Goal: Task Accomplishment & Management: Manage account settings

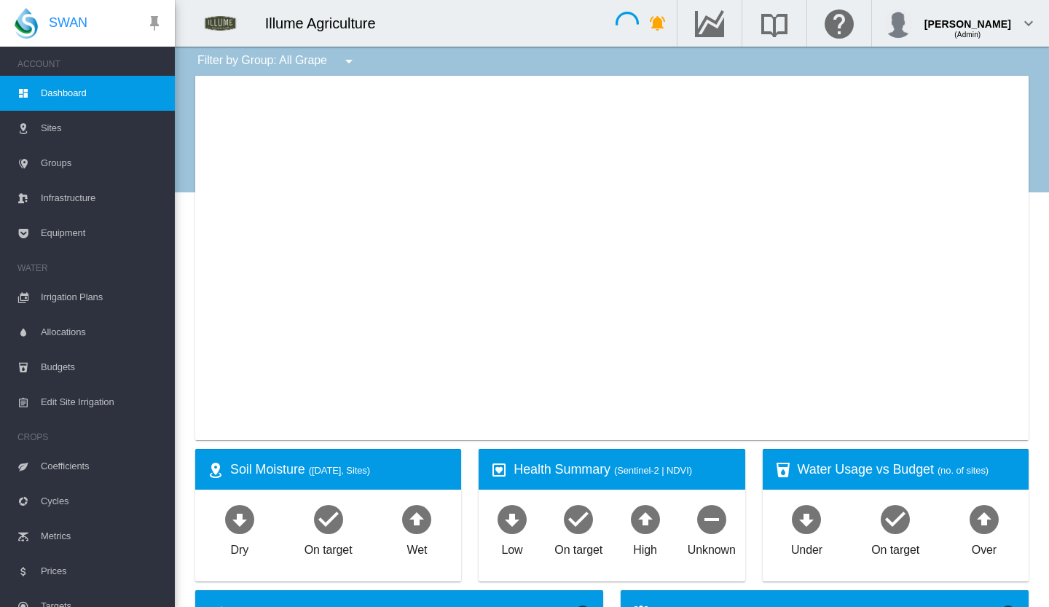
click at [90, 295] on span "Irrigation Plans" at bounding box center [102, 297] width 122 height 35
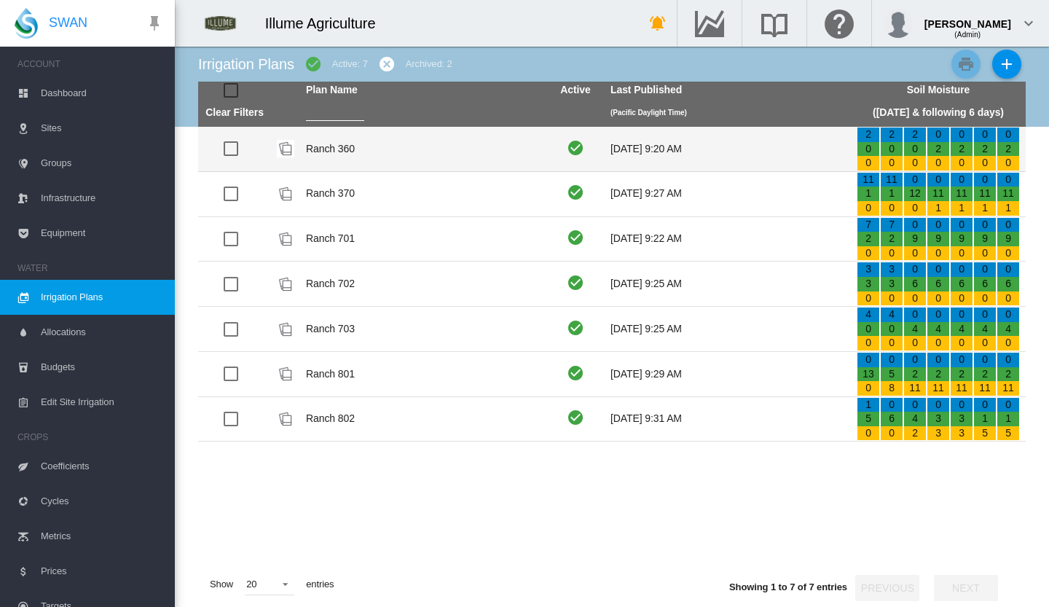
click at [342, 155] on td "Ranch 360" at bounding box center [423, 149] width 246 height 44
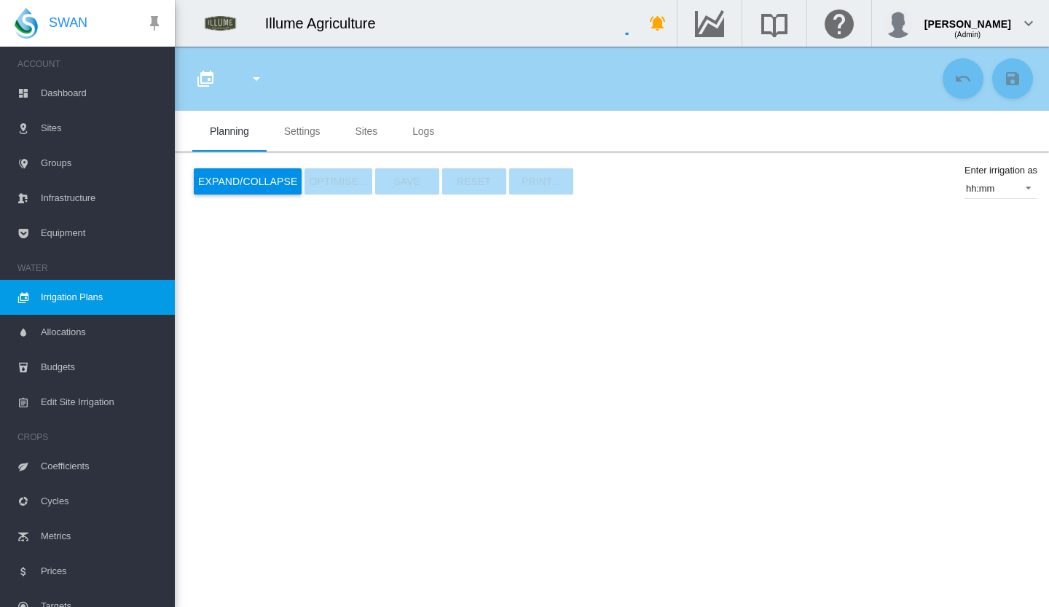
type input "*********"
type input "*"
type input "***"
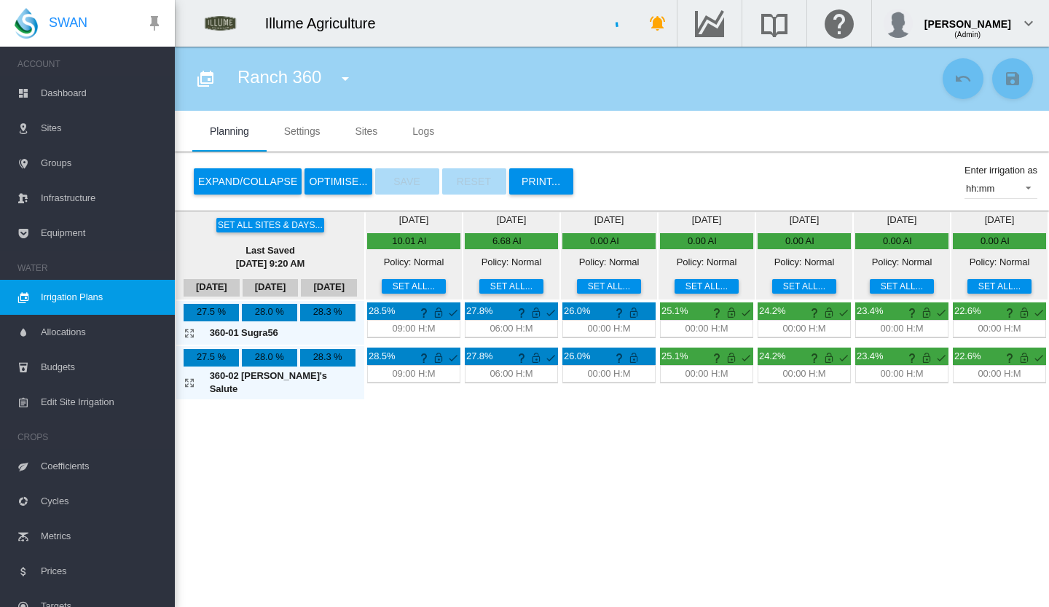
click at [382, 282] on button "Set all..." at bounding box center [414, 286] width 64 height 15
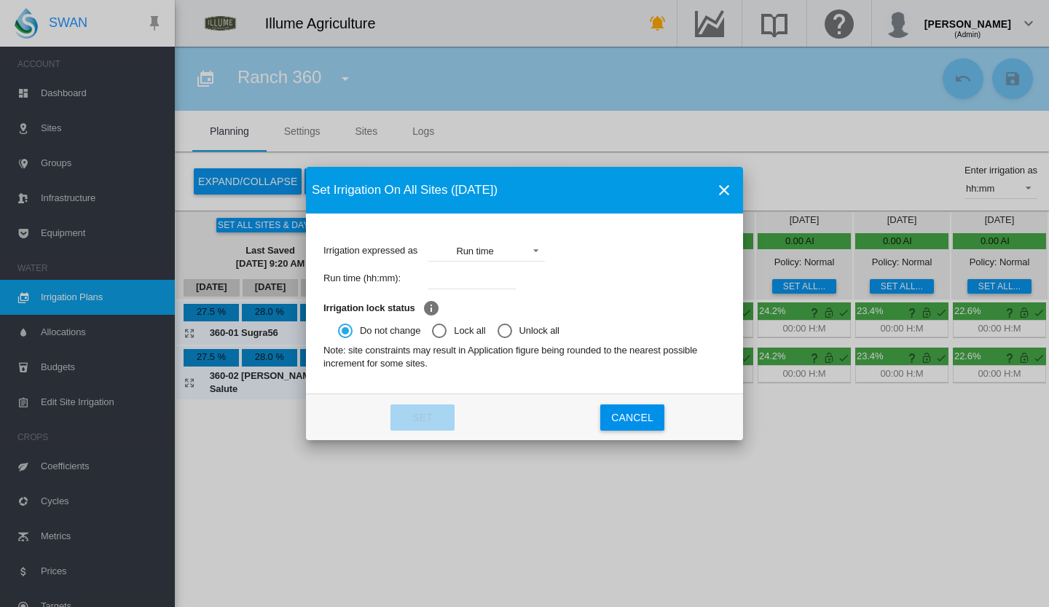
click at [646, 412] on button "Cancel" at bounding box center [632, 417] width 64 height 26
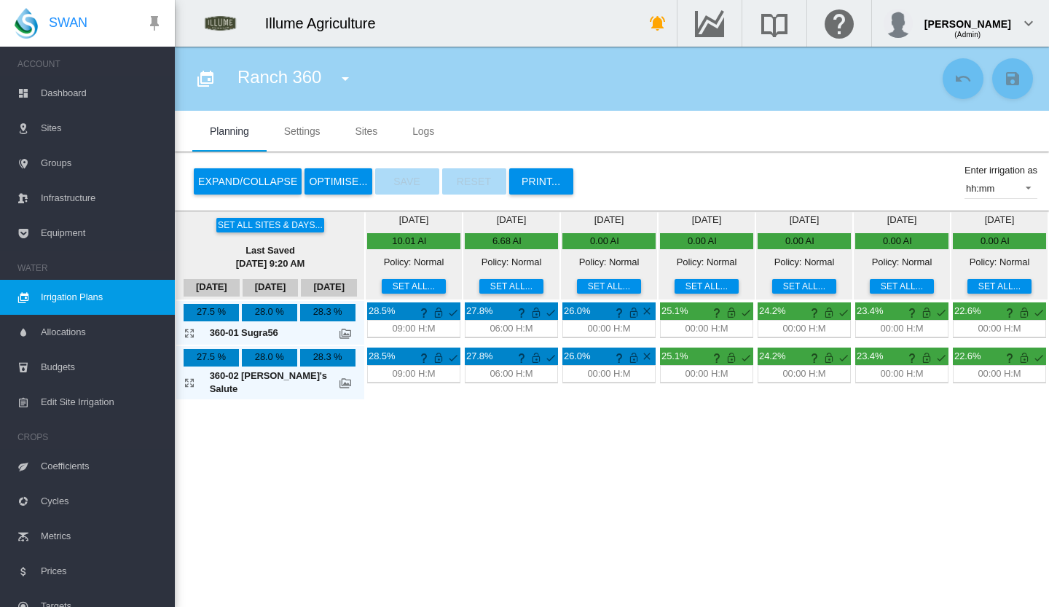
click at [675, 283] on button "Set all..." at bounding box center [707, 286] width 64 height 15
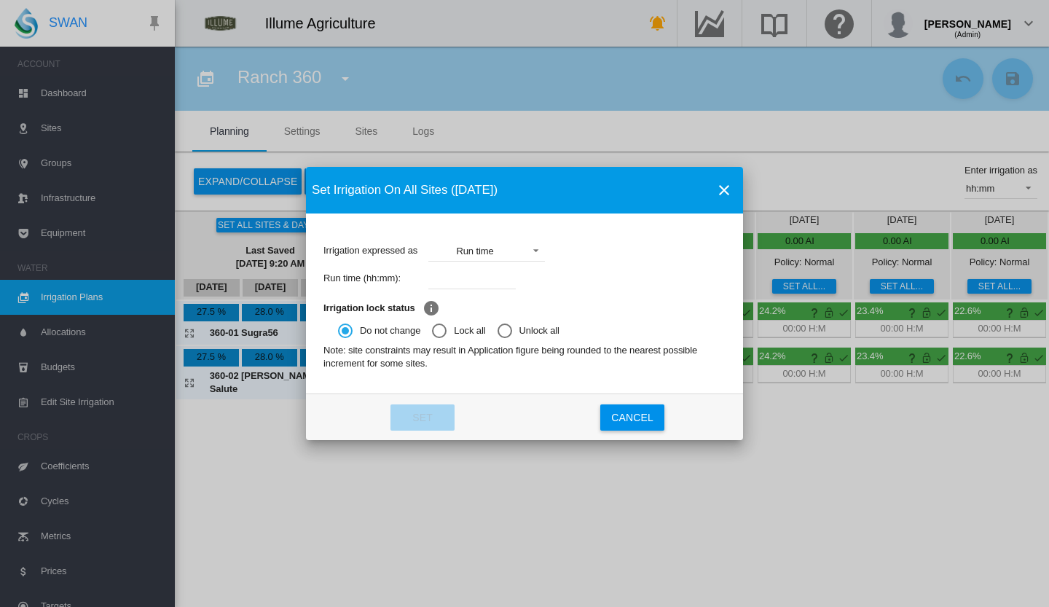
click at [463, 278] on input "Irrigation expressed ..." at bounding box center [471, 278] width 87 height 22
type input "****"
click at [423, 414] on button "Set" at bounding box center [423, 417] width 64 height 26
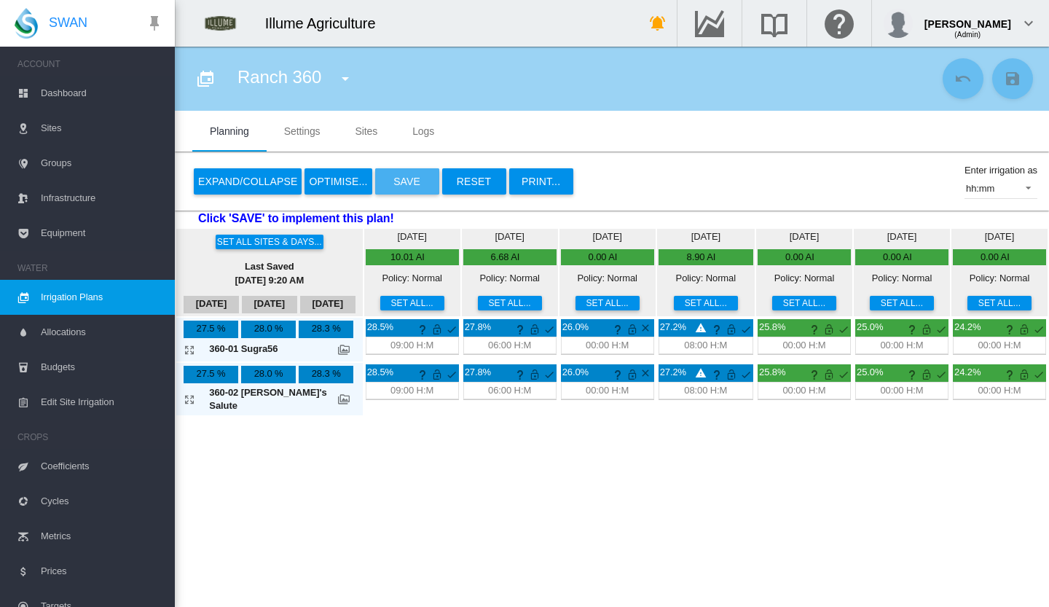
click at [422, 176] on button "Save" at bounding box center [407, 181] width 64 height 26
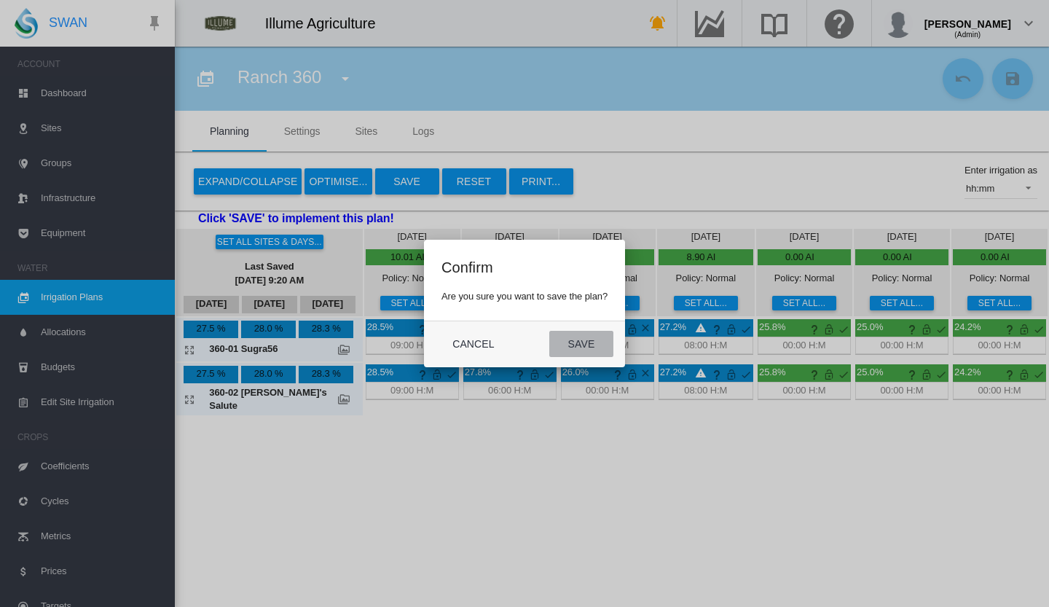
click at [595, 348] on button "Save" at bounding box center [581, 344] width 64 height 26
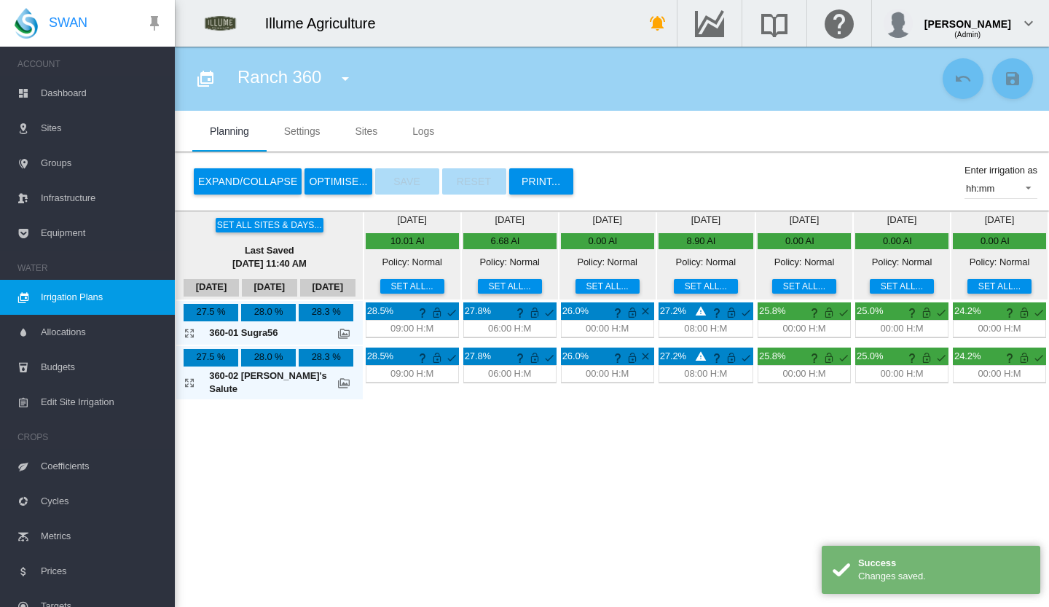
click at [337, 71] on md-icon "icon-menu-down" at bounding box center [345, 78] width 17 height 17
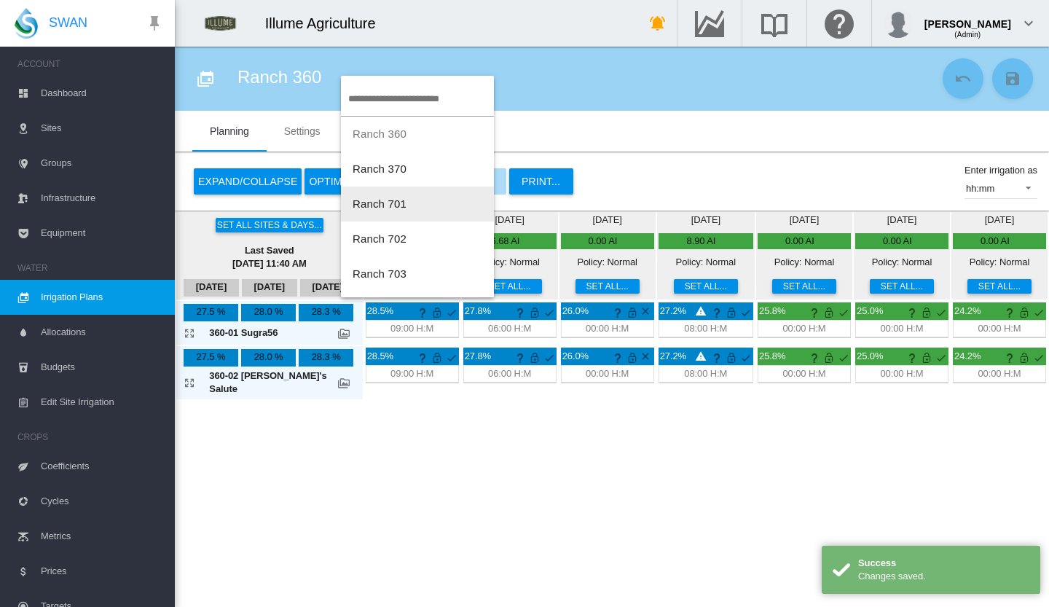
click at [394, 213] on button "Ranch 701" at bounding box center [417, 204] width 153 height 35
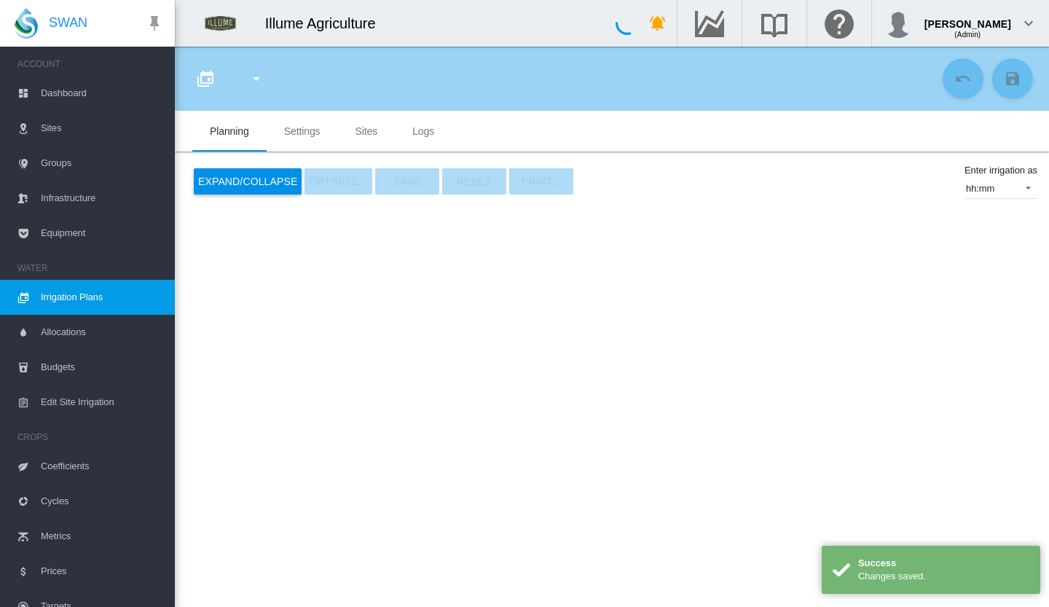
type input "*********"
type input "*"
type input "***"
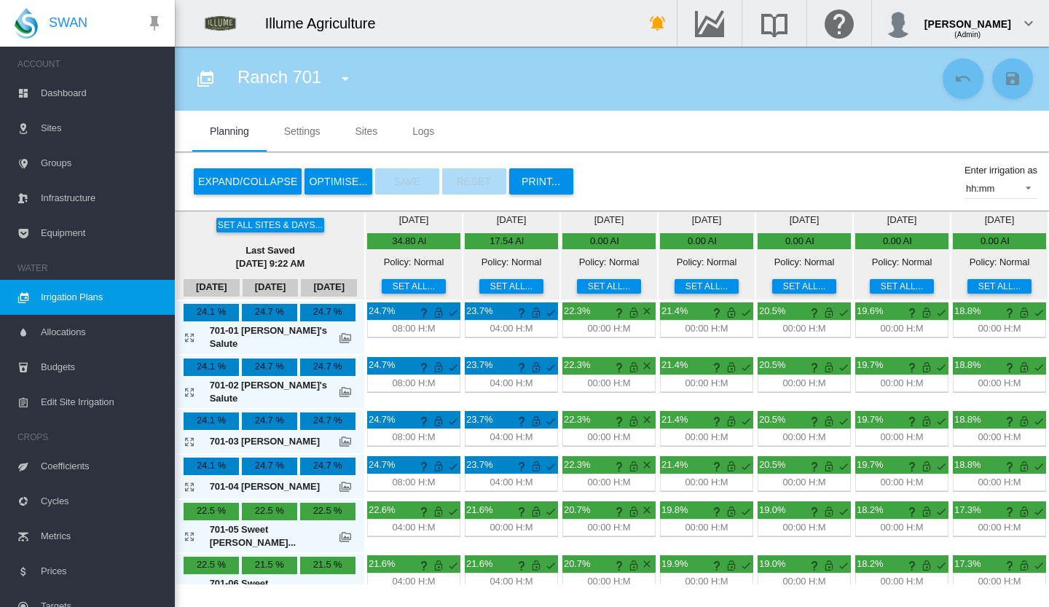
click at [367, 278] on div "Fri, Sep 5 34.80 AI Policy: Normal Set all..." at bounding box center [413, 255] width 93 height 85
click at [382, 287] on button "Set all..." at bounding box center [414, 286] width 64 height 15
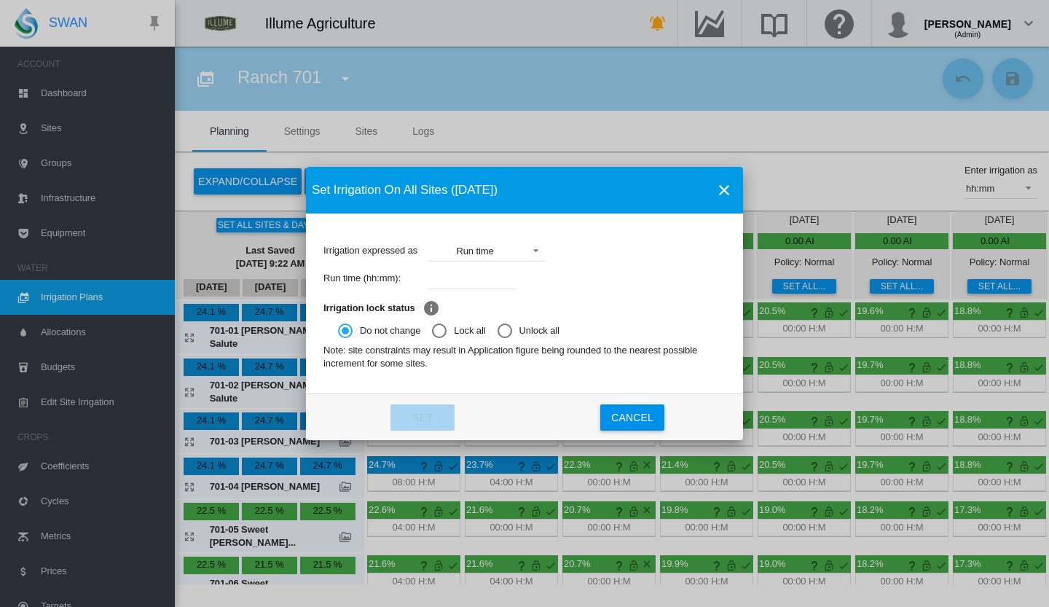
click at [641, 423] on button "Cancel" at bounding box center [632, 417] width 64 height 26
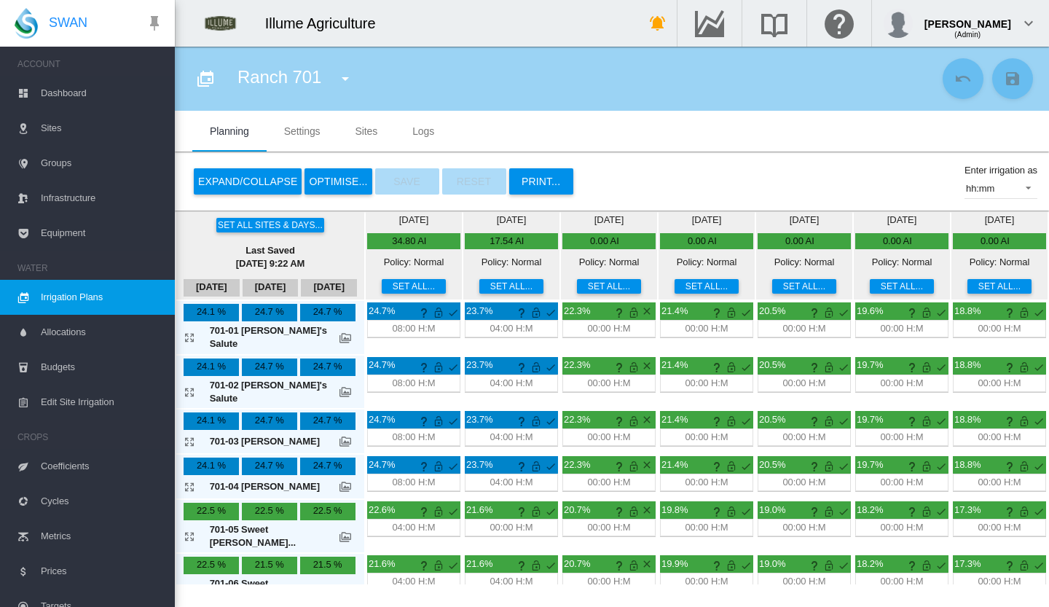
click at [675, 291] on button "Set all..." at bounding box center [707, 286] width 64 height 15
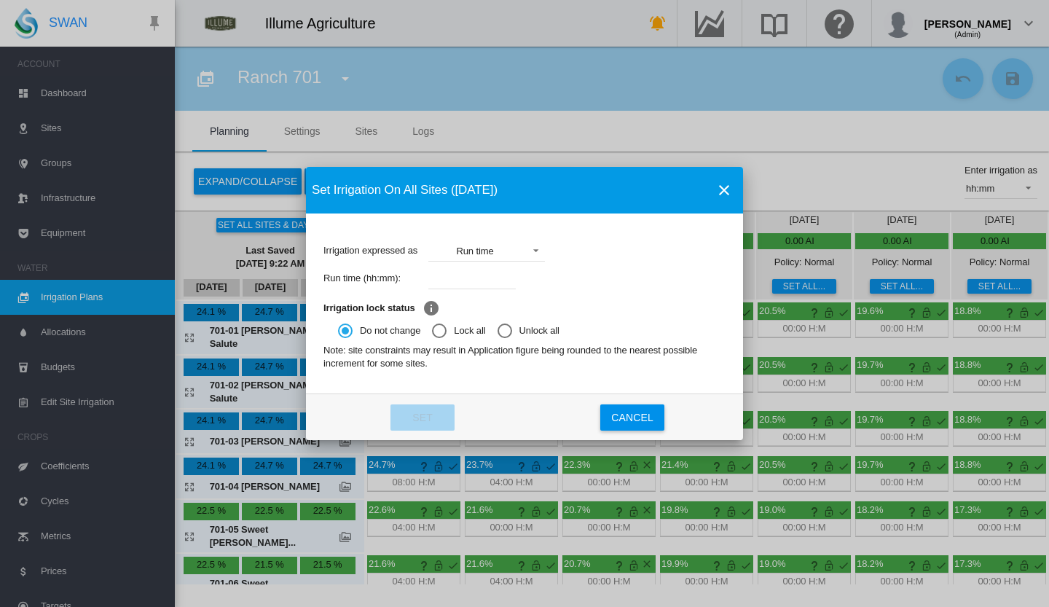
click at [488, 279] on input "Irrigation expressed ..." at bounding box center [471, 278] width 87 height 22
type input "****"
click at [423, 409] on button "Set" at bounding box center [423, 417] width 64 height 26
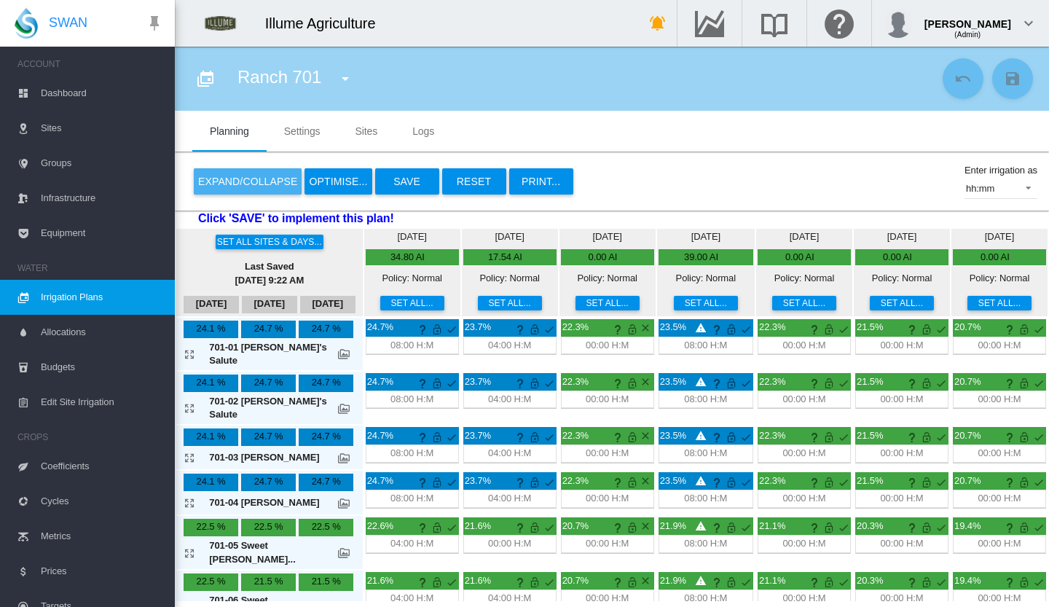
click at [241, 177] on button "Expand/Collapse" at bounding box center [248, 181] width 108 height 26
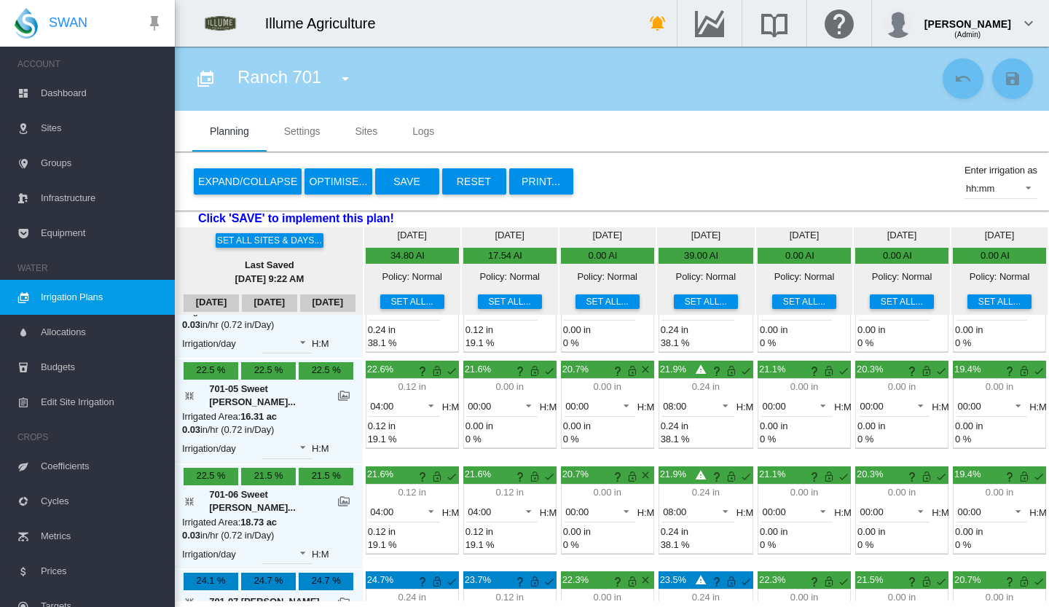
scroll to position [363, 0]
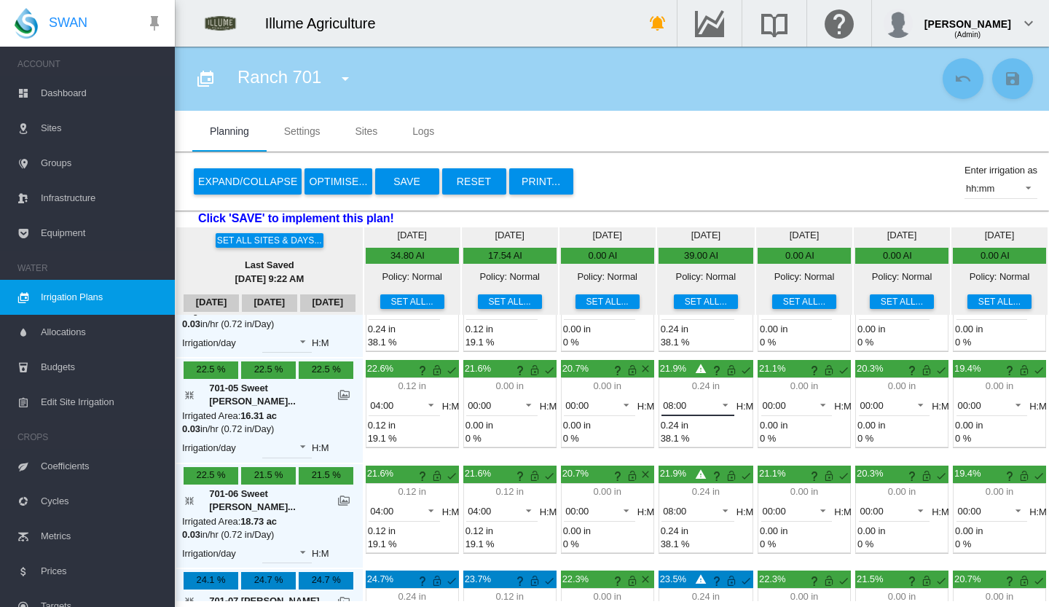
click at [673, 394] on md-select-value "08:00" at bounding box center [698, 405] width 73 height 22
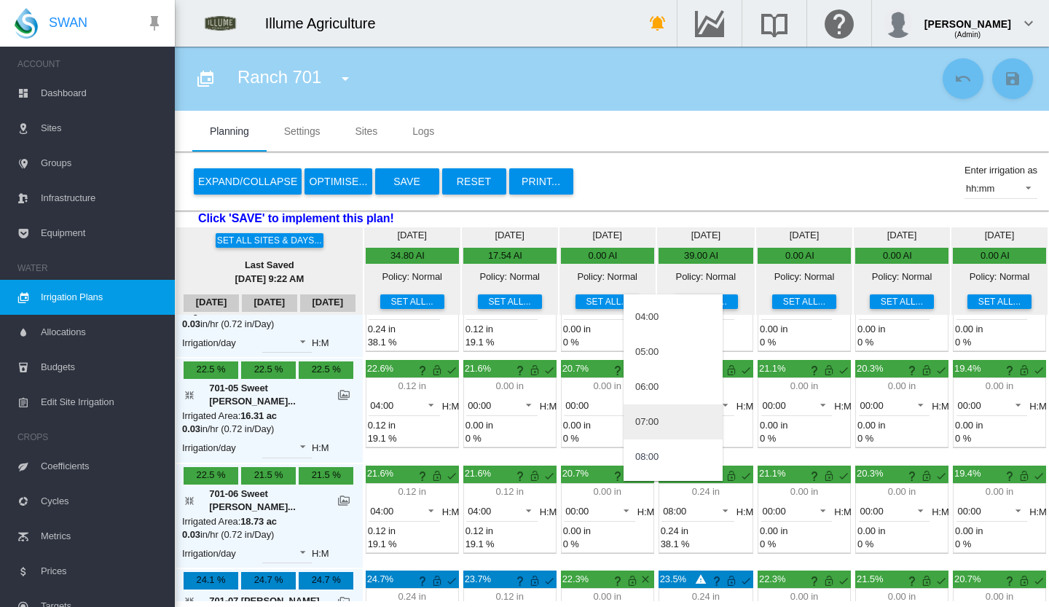
scroll to position [129, 0]
click at [649, 326] on div "04:00" at bounding box center [646, 322] width 23 height 13
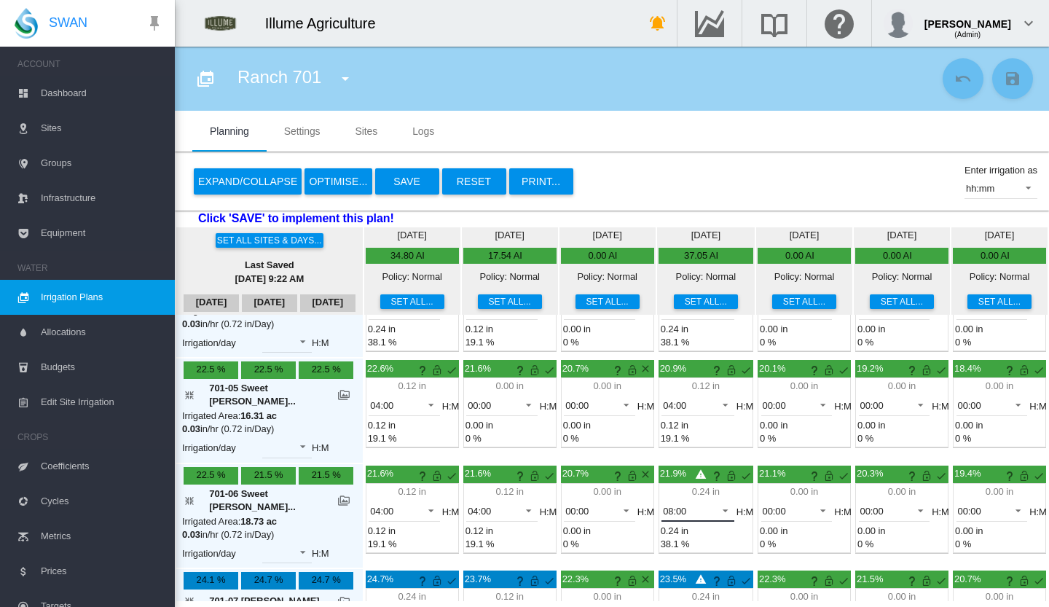
click at [663, 506] on div "08:00" at bounding box center [674, 511] width 23 height 11
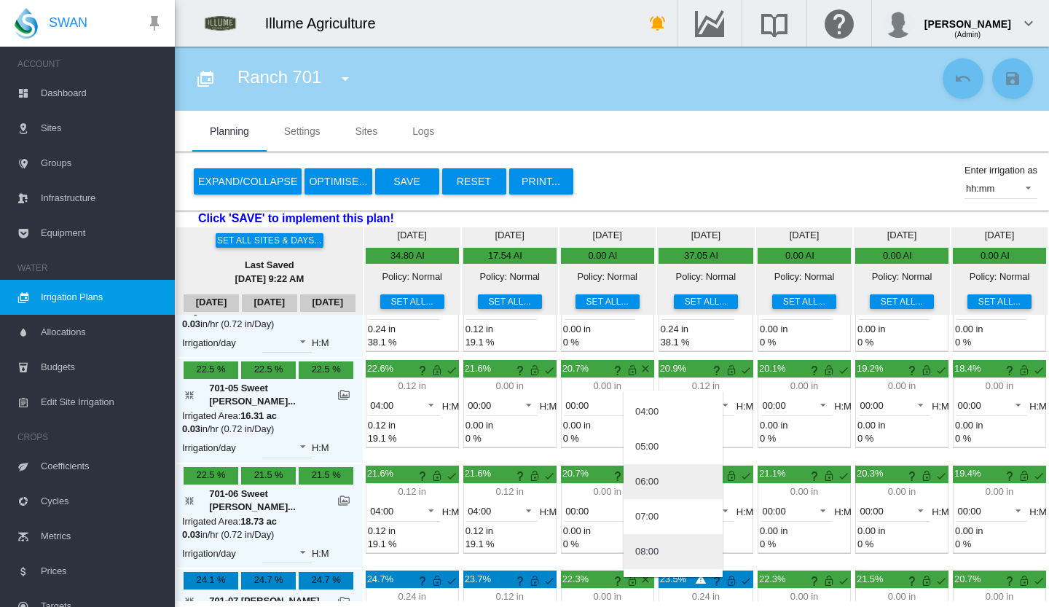
scroll to position [134, 0]
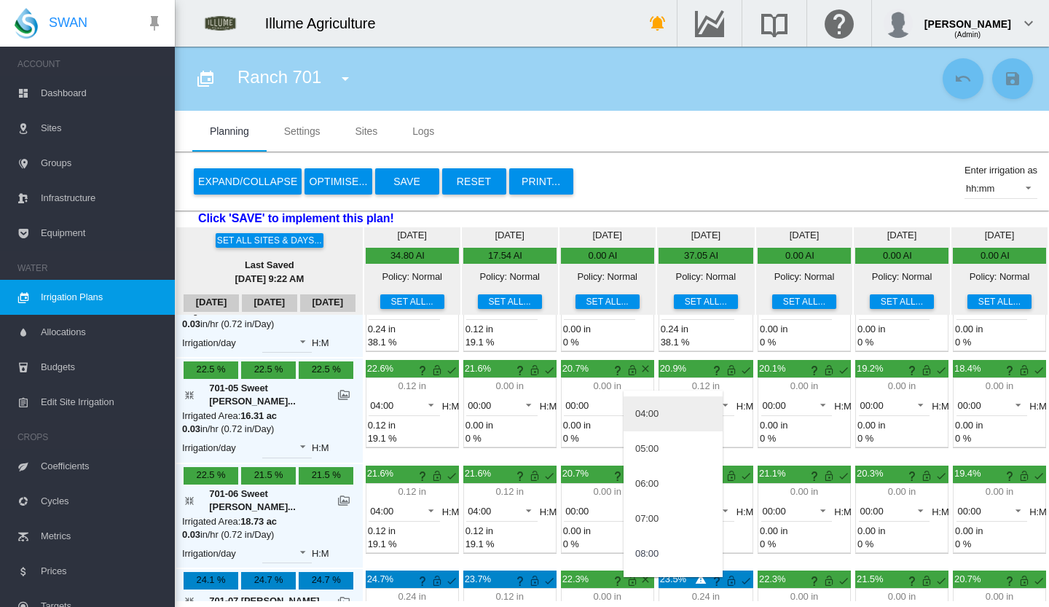
click at [663, 427] on md-option "04:00" at bounding box center [673, 413] width 99 height 35
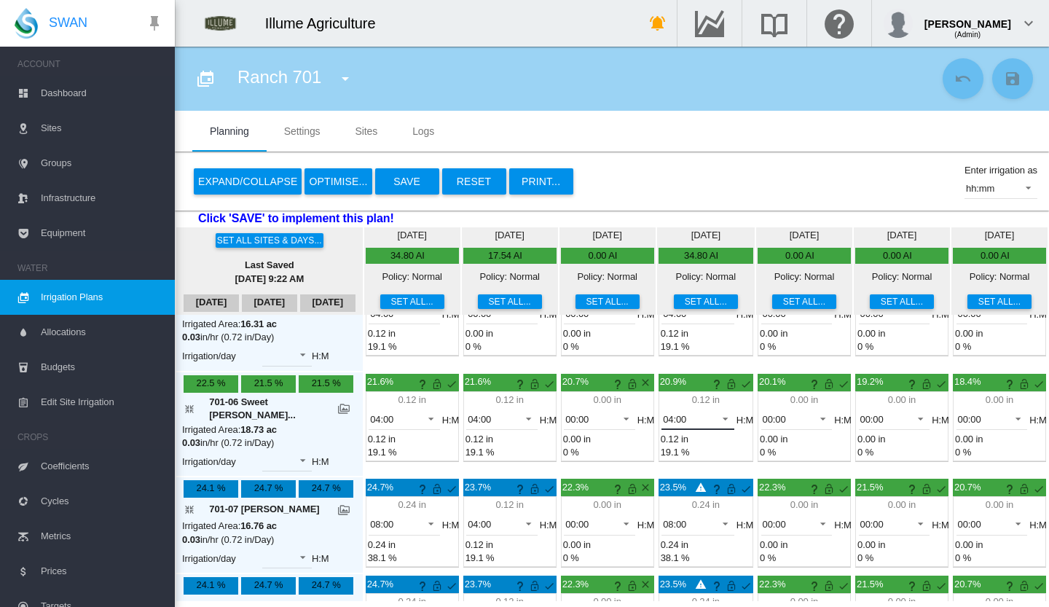
scroll to position [460, 0]
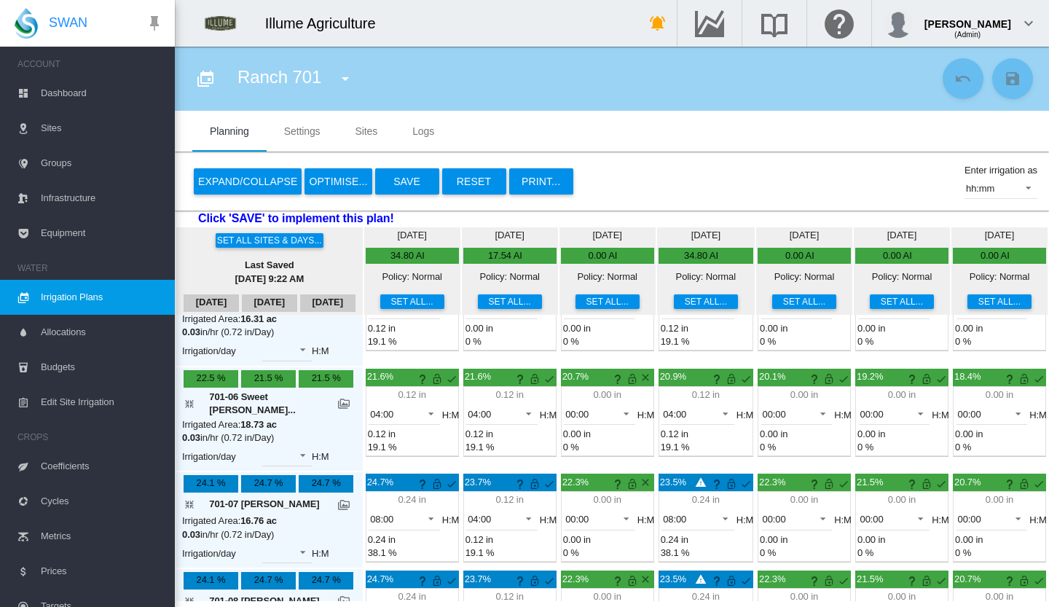
click at [422, 177] on button "Save" at bounding box center [407, 181] width 64 height 26
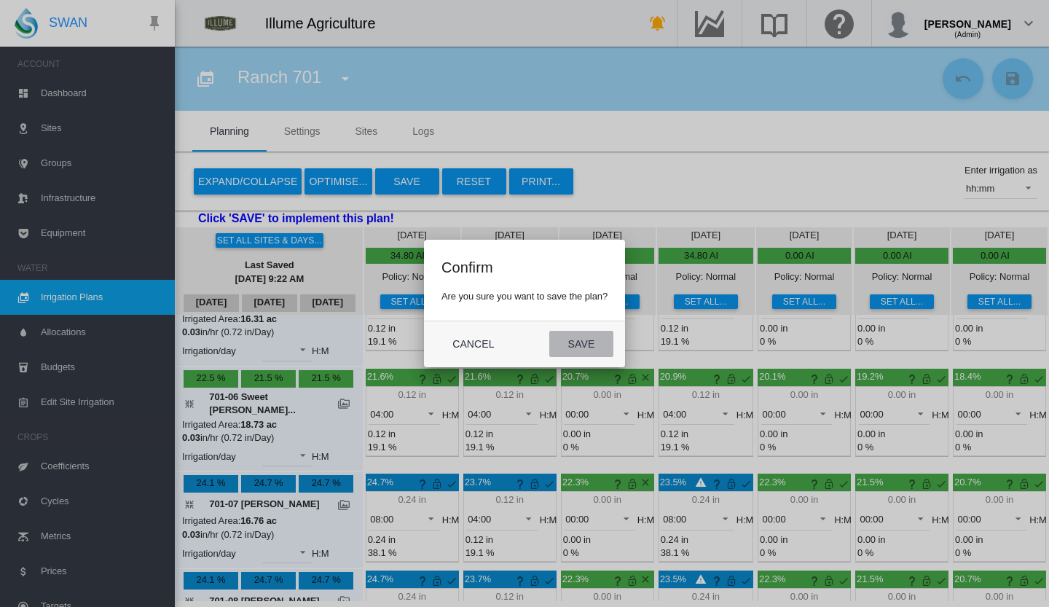
click at [589, 338] on button "Save" at bounding box center [581, 344] width 64 height 26
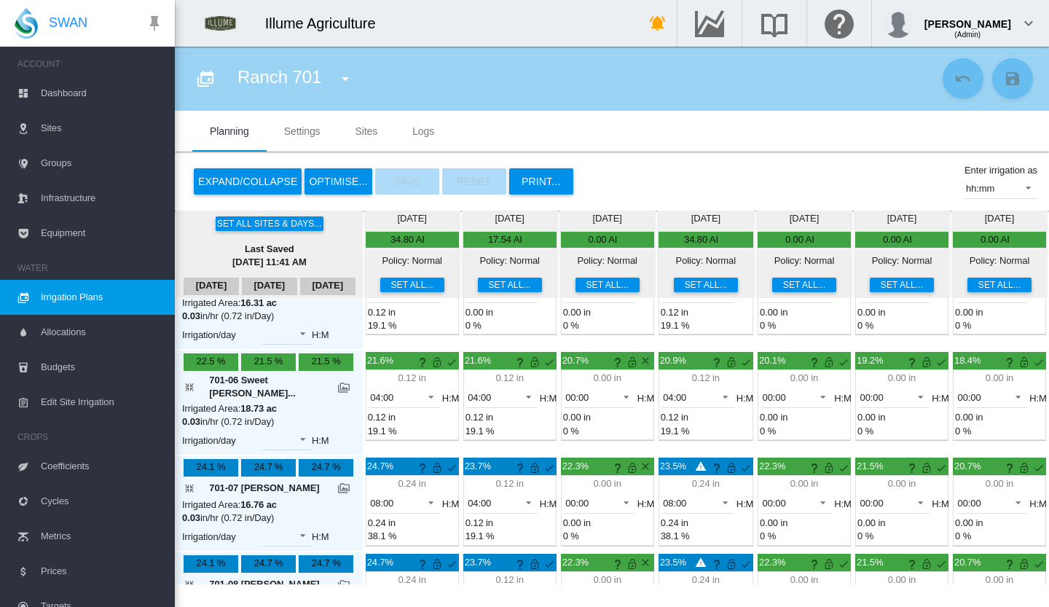
click at [346, 78] on md-icon "icon-menu-down" at bounding box center [345, 78] width 17 height 17
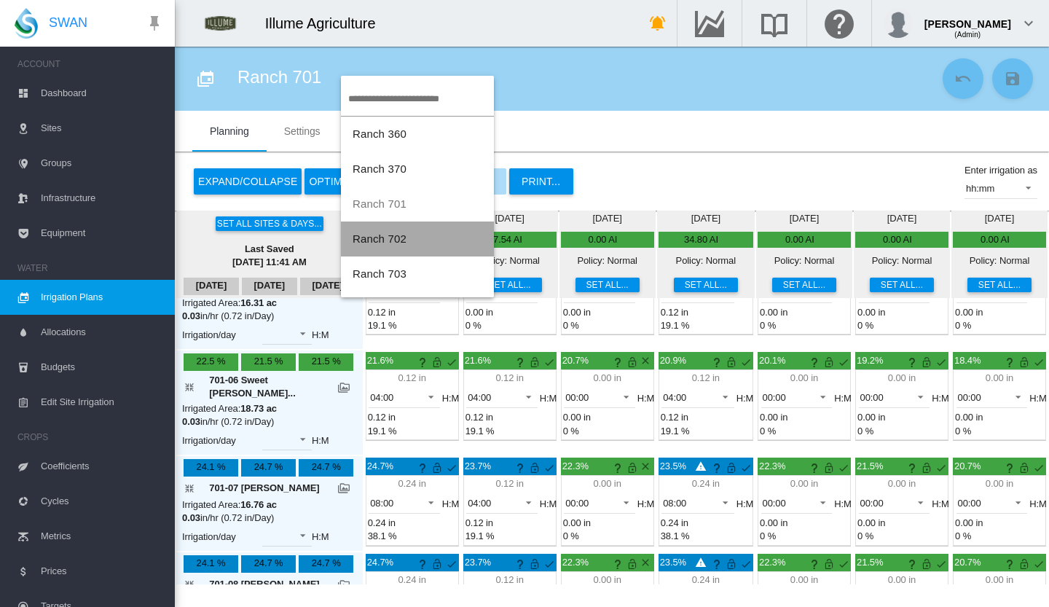
click at [392, 247] on button "Ranch 702" at bounding box center [417, 239] width 153 height 35
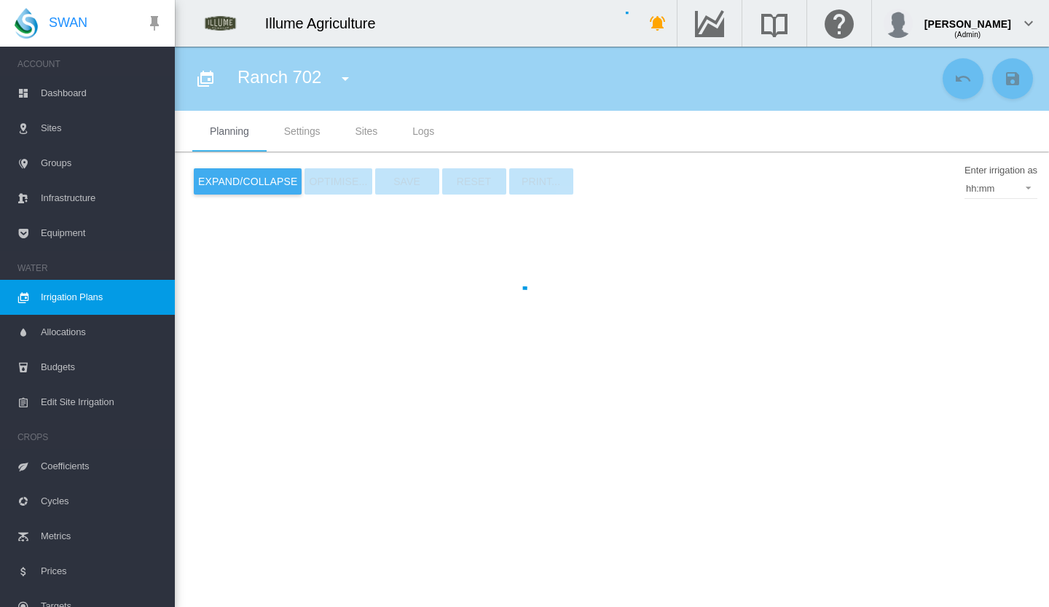
type input "*********"
type input "*"
type input "*****"
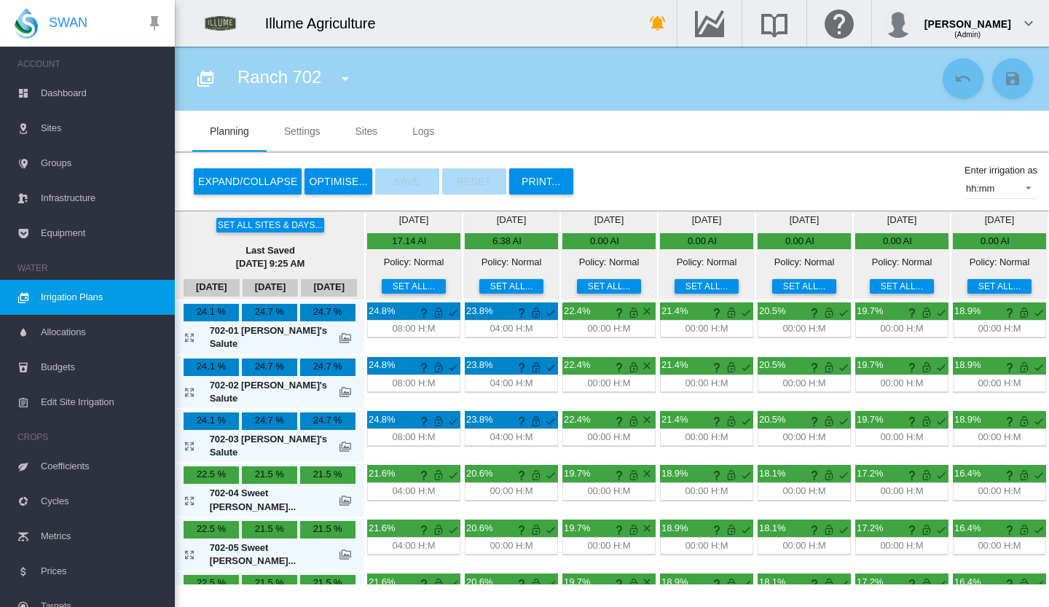
click at [675, 283] on button "Set all..." at bounding box center [707, 286] width 64 height 15
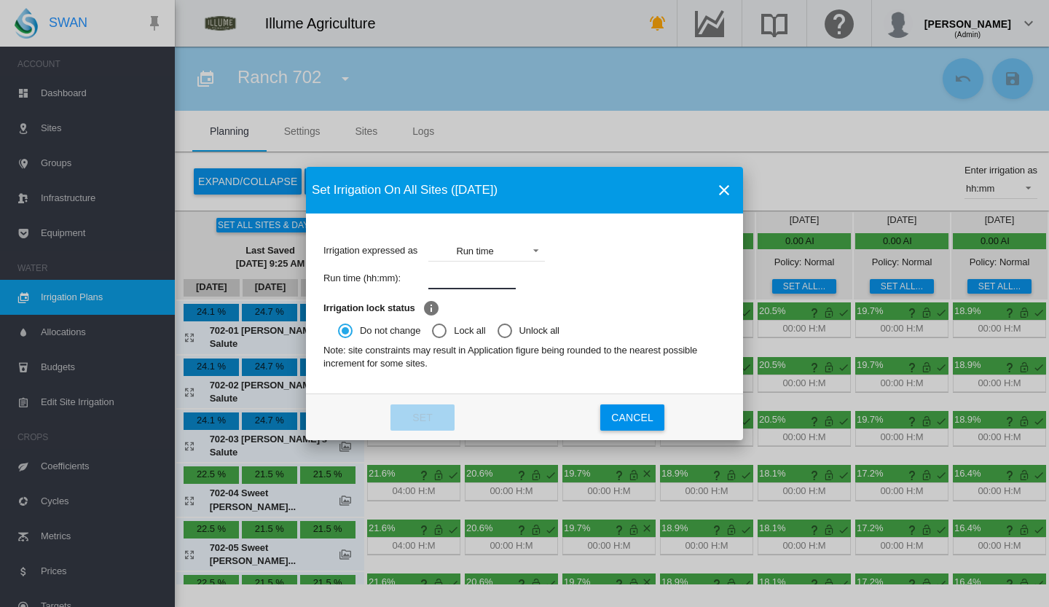
click at [478, 281] on input "Irrigation expressed ..." at bounding box center [471, 278] width 87 height 22
type input "****"
click at [429, 414] on button "Set" at bounding box center [423, 417] width 64 height 26
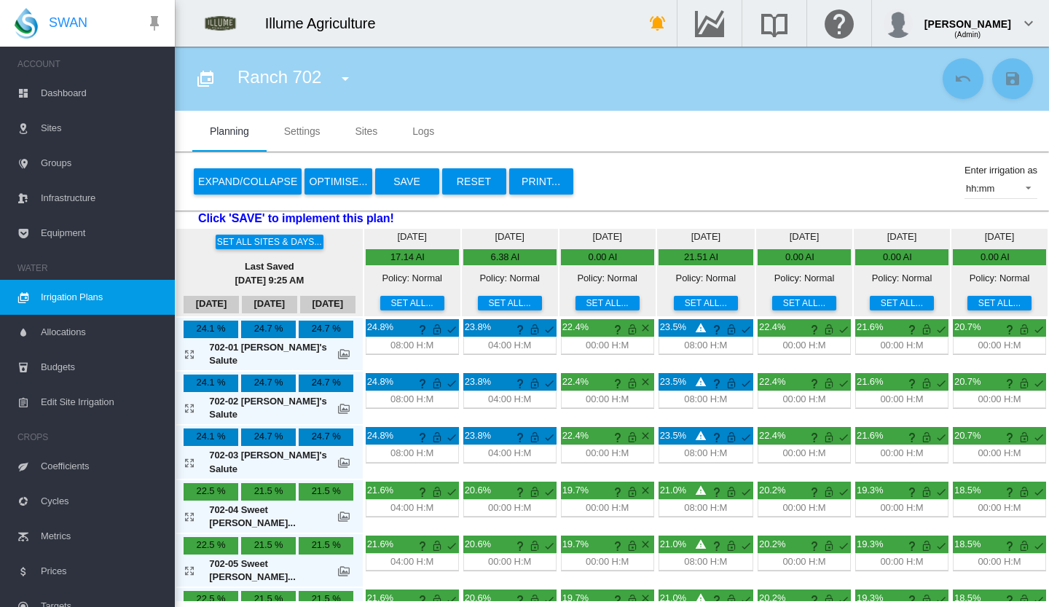
click at [273, 187] on button "Expand/Collapse" at bounding box center [248, 181] width 108 height 26
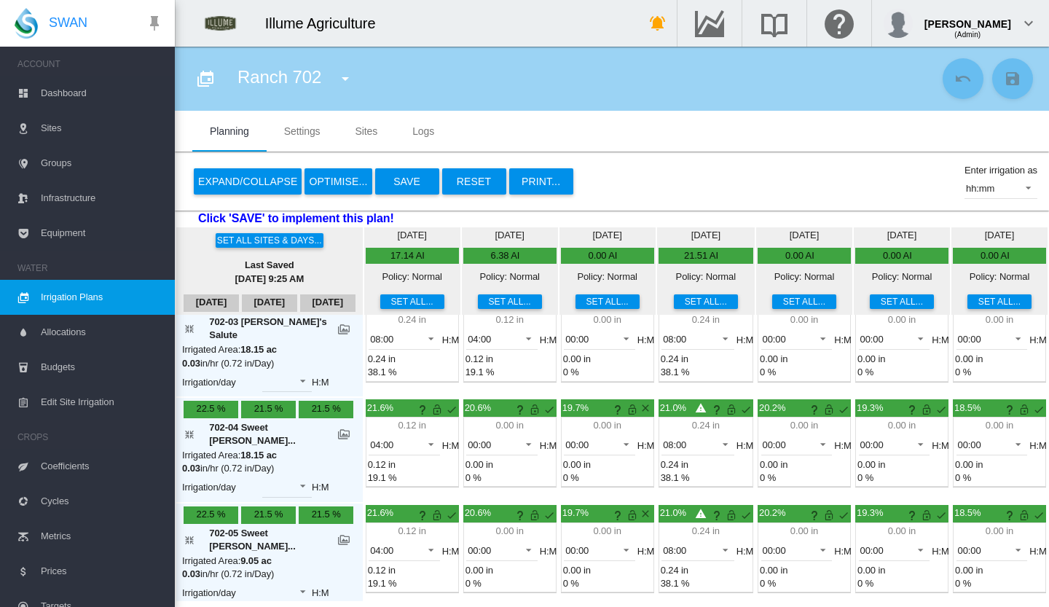
scroll to position [255, 0]
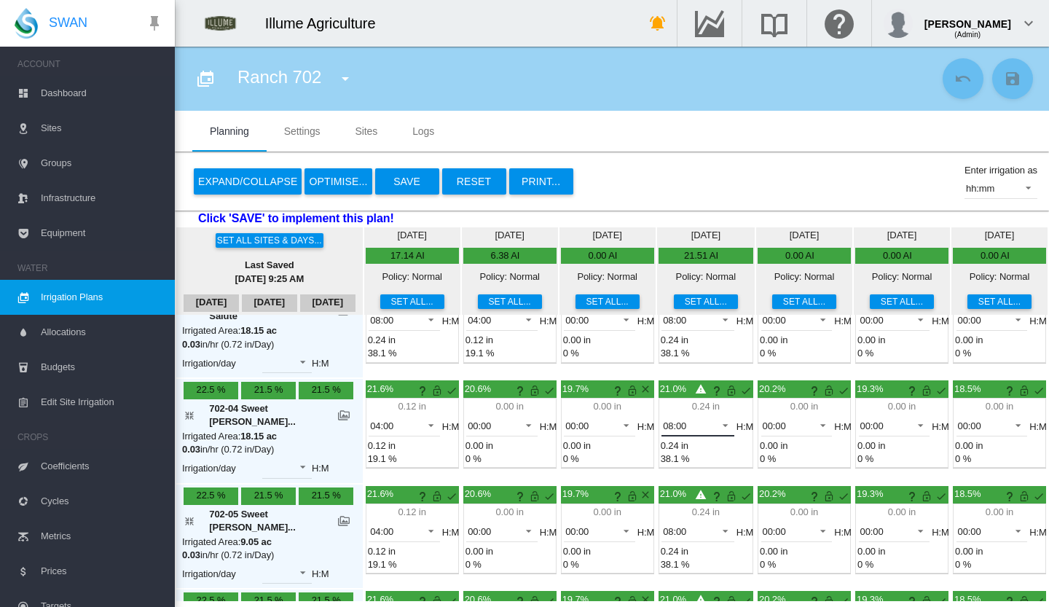
click at [668, 420] on span "08:00" at bounding box center [686, 426] width 47 height 13
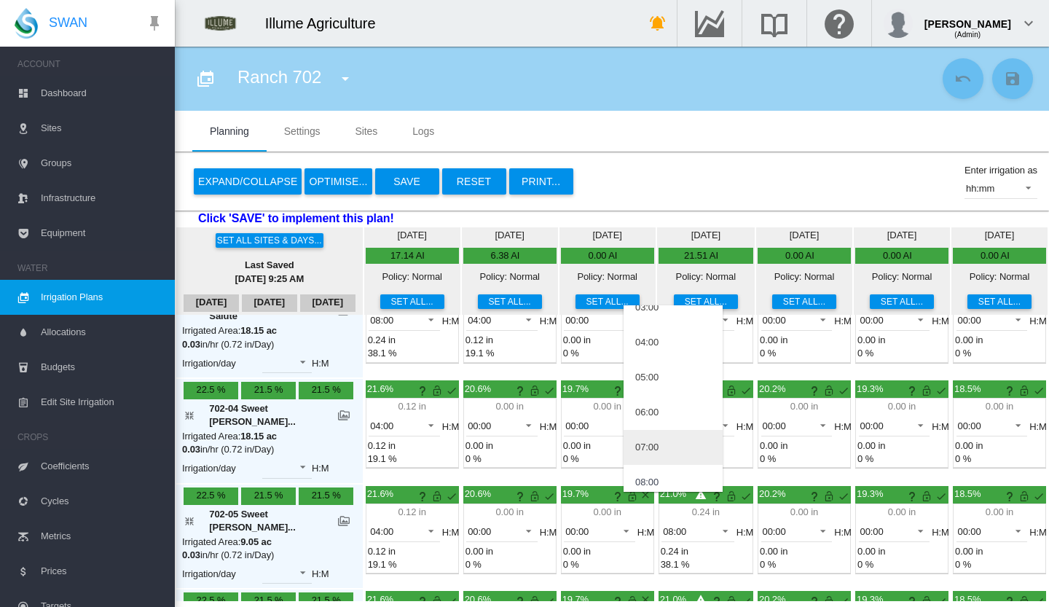
scroll to position [120, 0]
click at [646, 332] on md-option "04:00" at bounding box center [673, 342] width 99 height 35
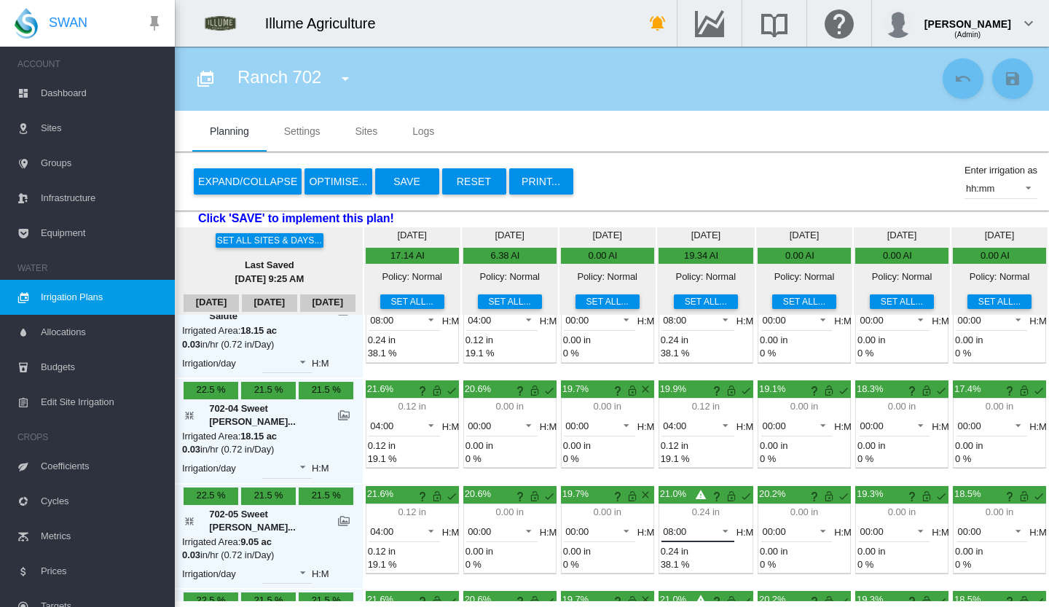
click at [669, 525] on span "08:00" at bounding box center [686, 531] width 47 height 13
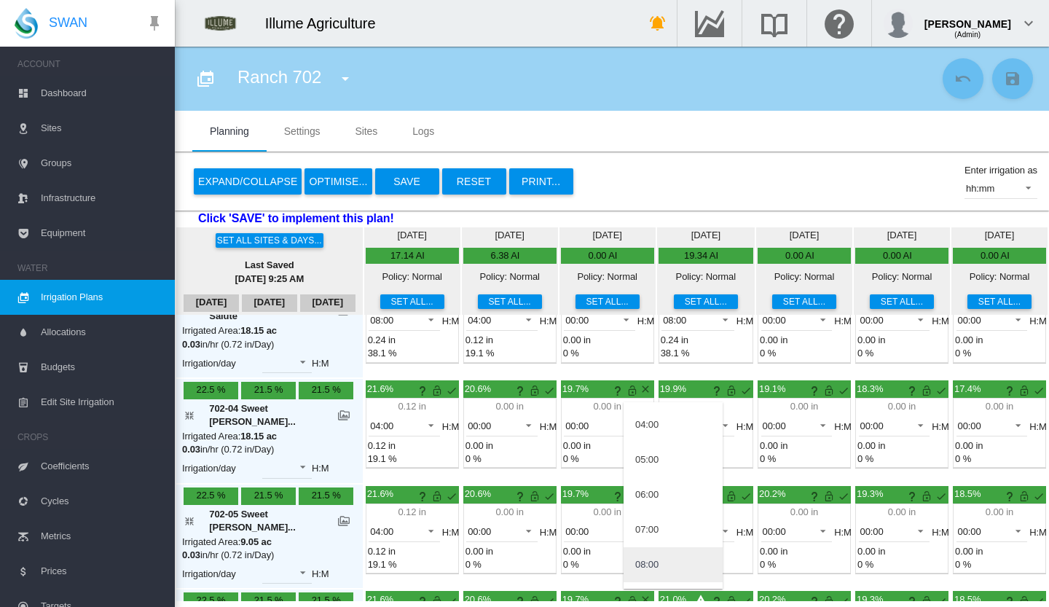
scroll to position [134, 0]
click at [651, 423] on div "04:00" at bounding box center [646, 425] width 23 height 13
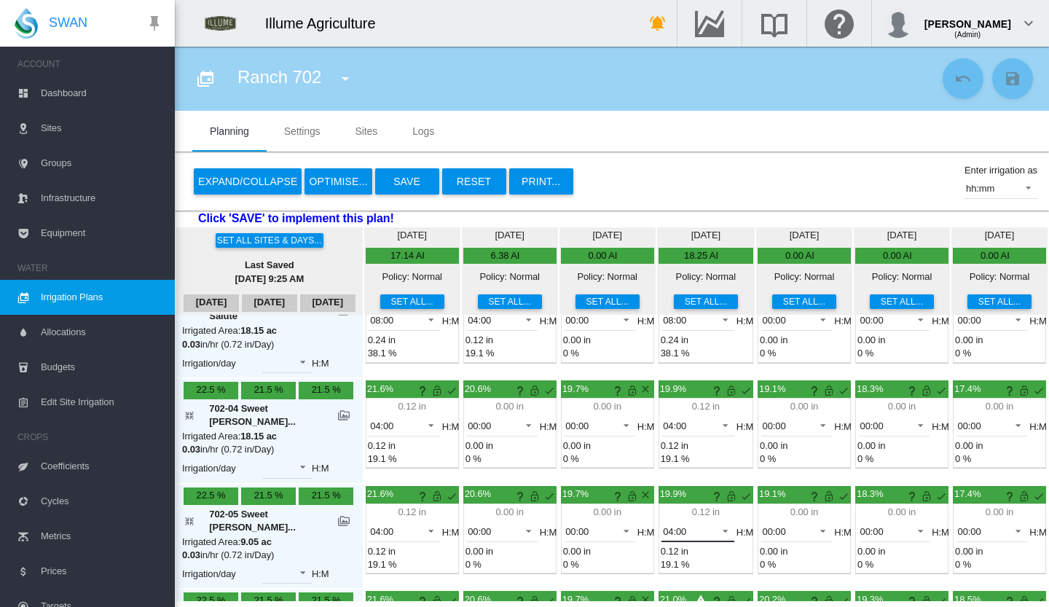
scroll to position [295, 0]
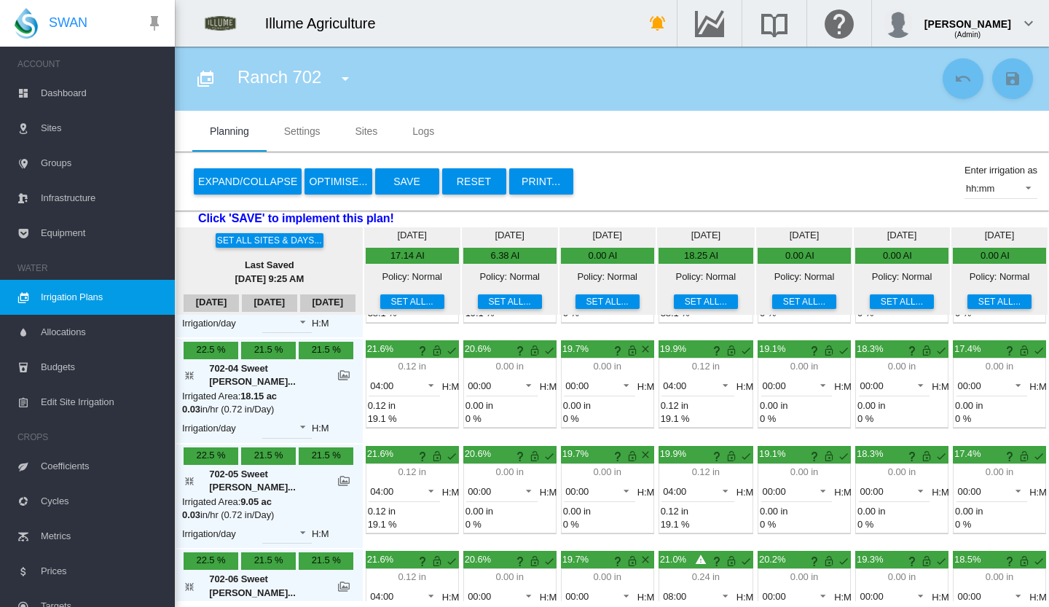
click at [670, 590] on span "08:00" at bounding box center [686, 596] width 47 height 13
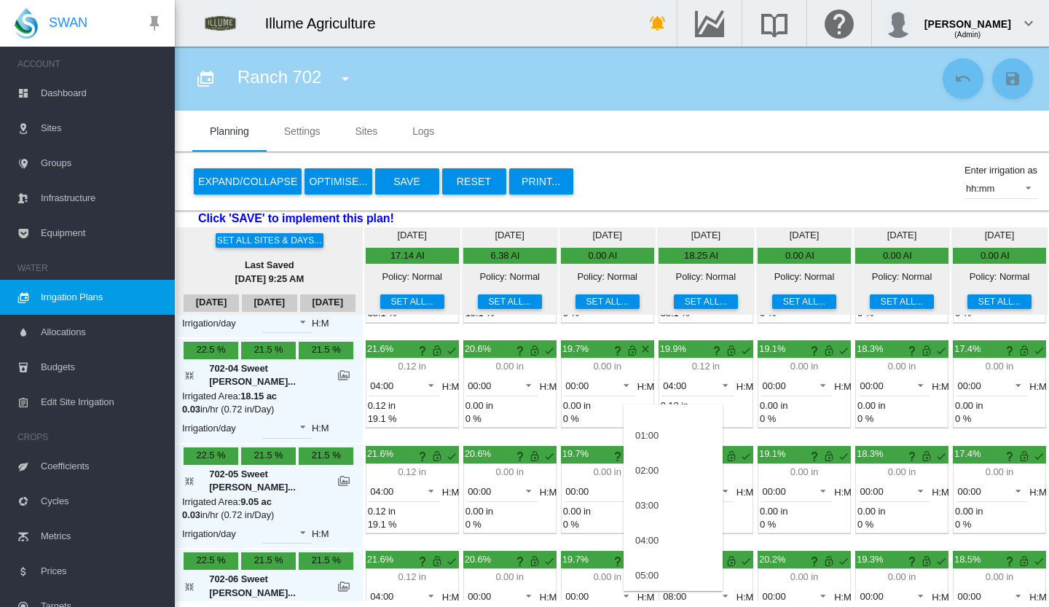
scroll to position [20, 0]
click at [652, 553] on md-option "04:00" at bounding box center [673, 542] width 99 height 35
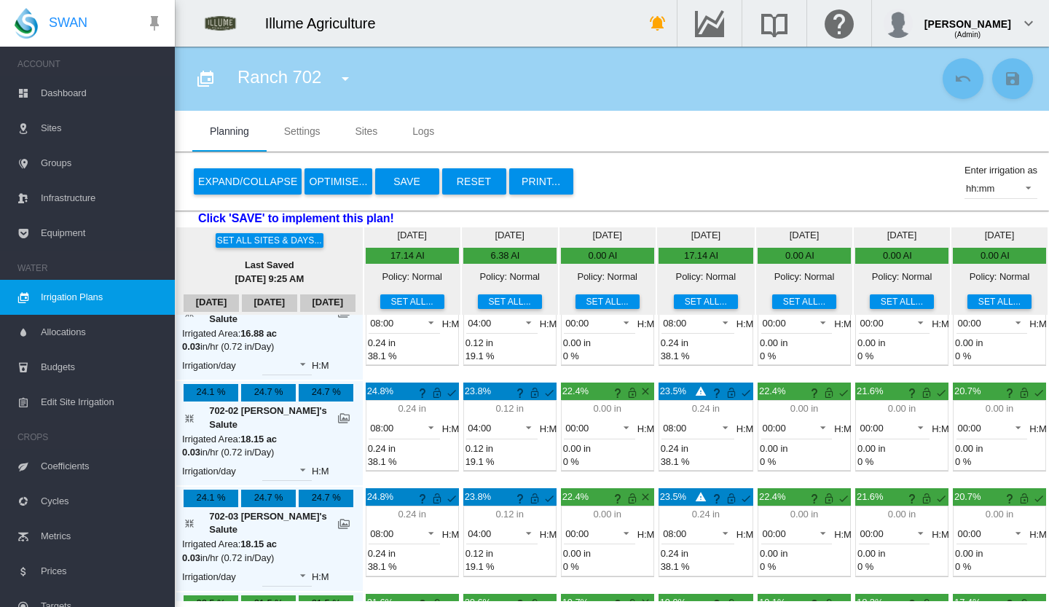
scroll to position [0, 0]
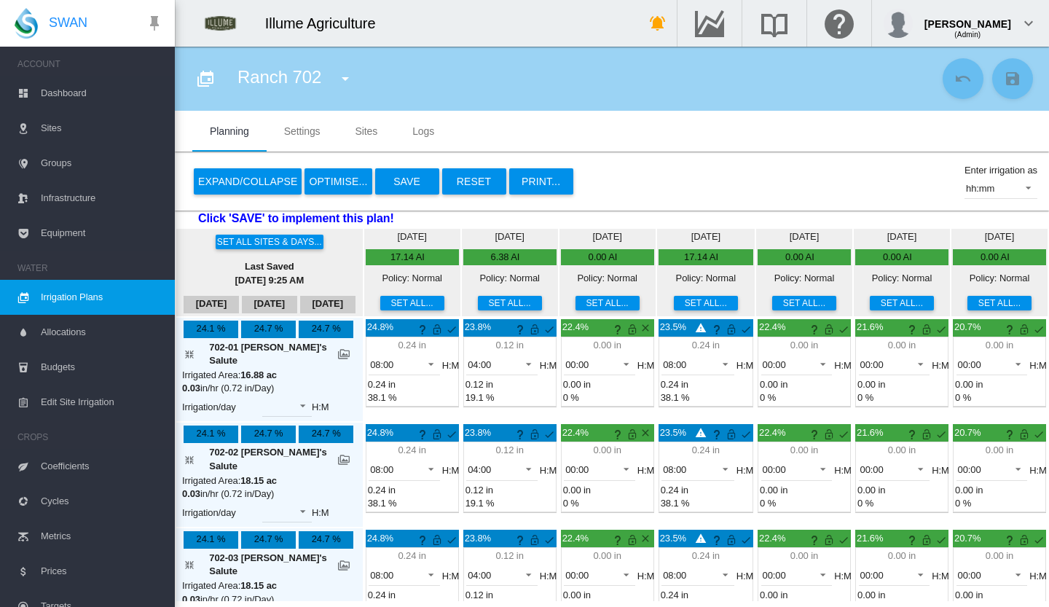
click at [405, 189] on button "Save" at bounding box center [407, 181] width 64 height 26
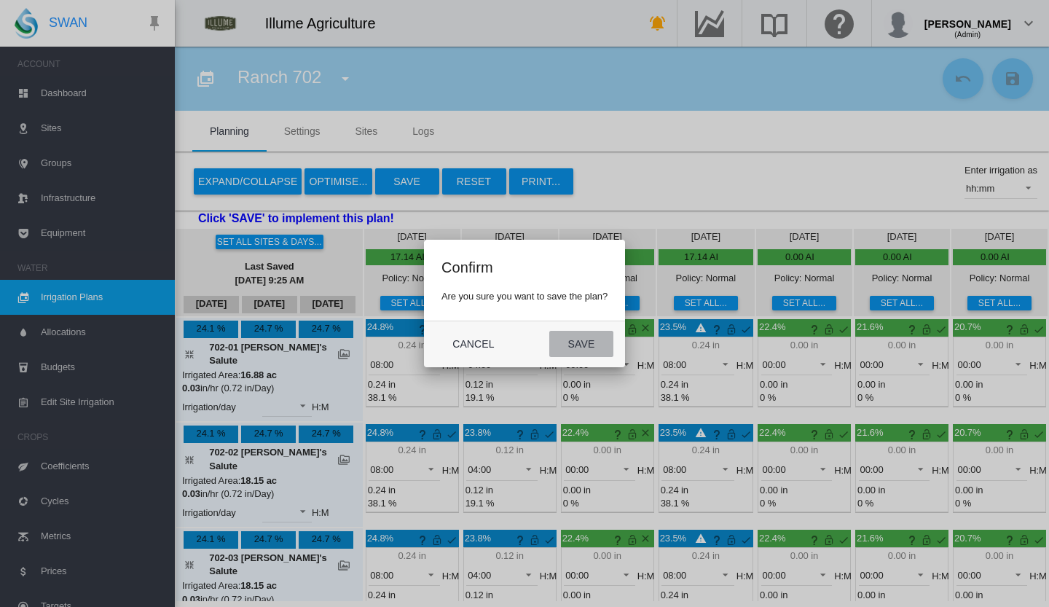
click at [582, 337] on button "Save" at bounding box center [581, 344] width 64 height 26
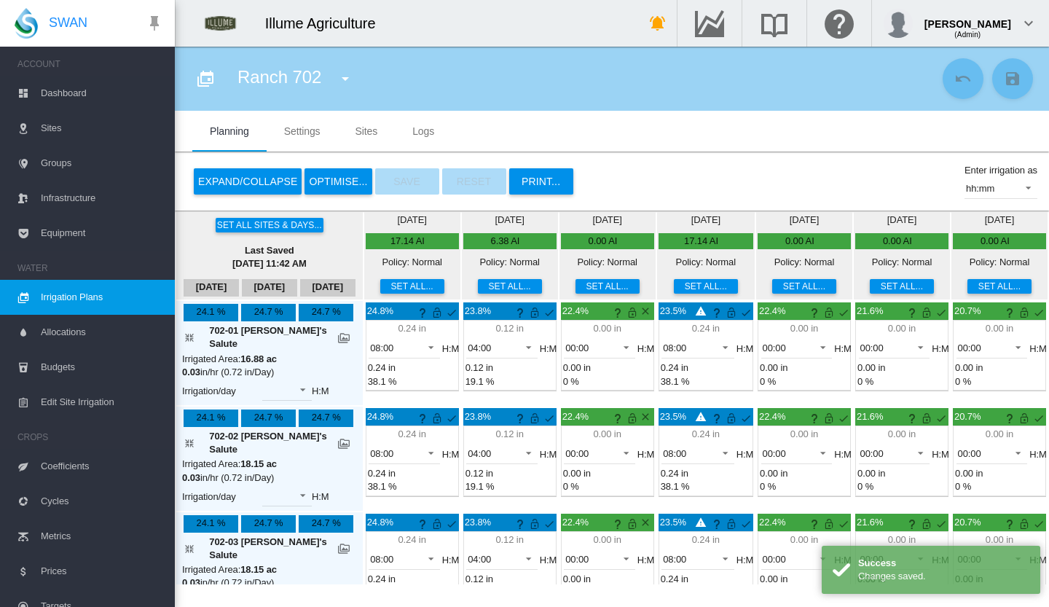
click at [337, 75] on md-icon "icon-menu-down" at bounding box center [345, 78] width 17 height 17
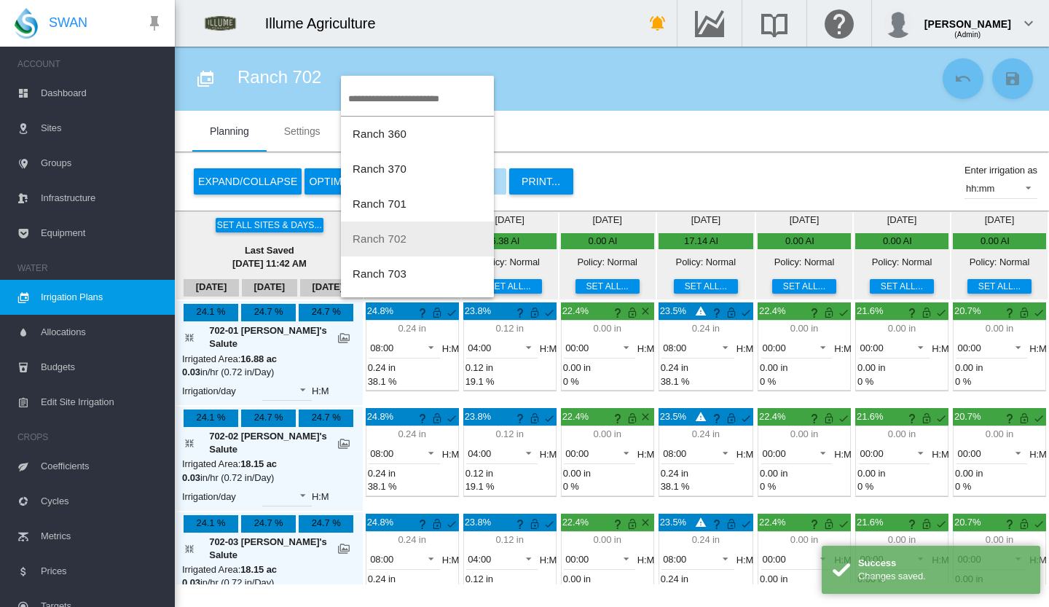
scroll to position [70, 0]
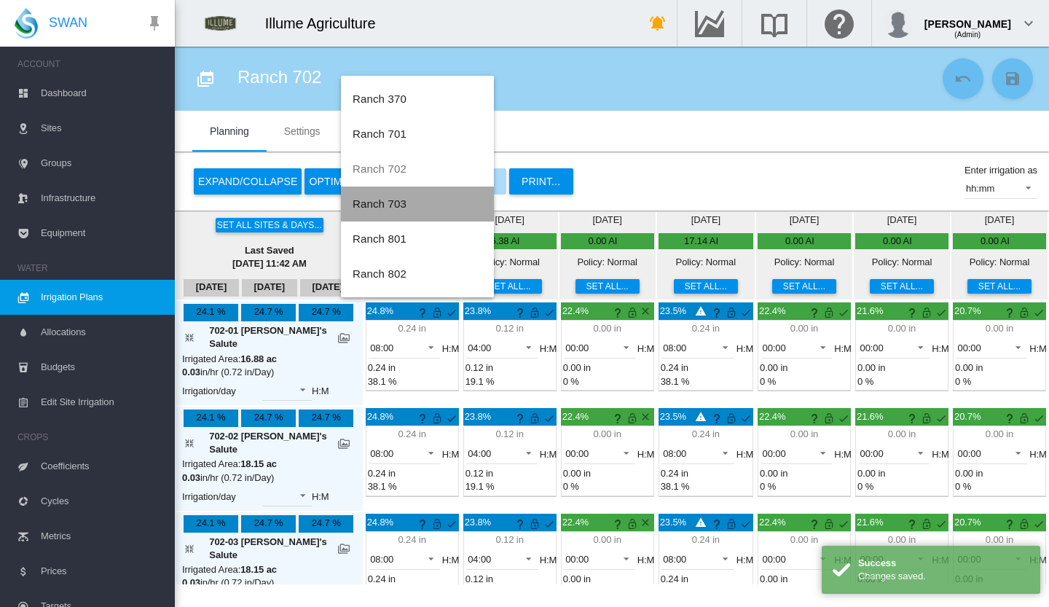
click at [384, 194] on button "Ranch 703" at bounding box center [417, 204] width 153 height 35
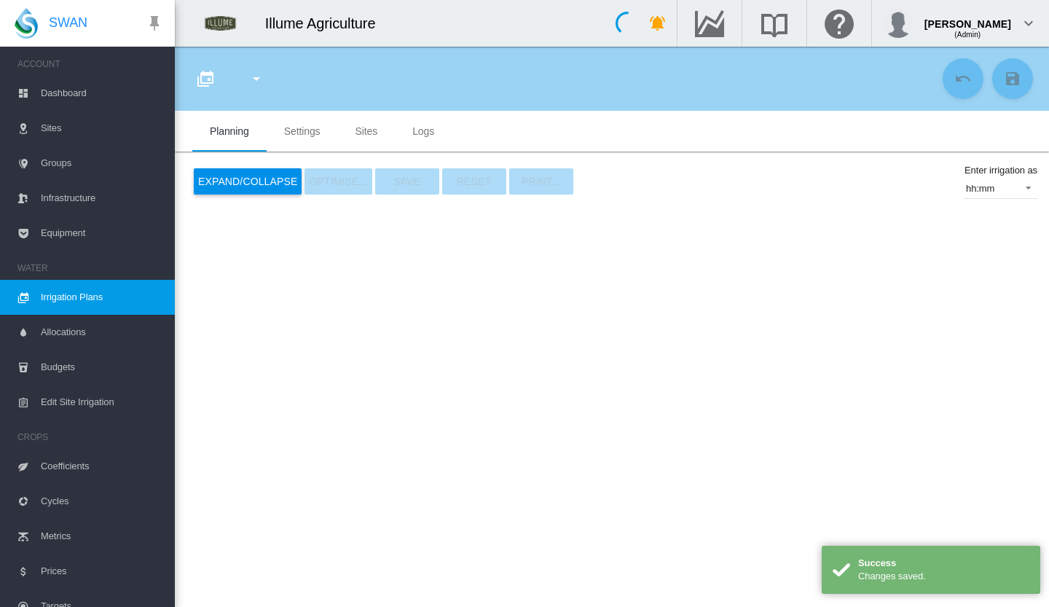
type input "*********"
type input "*"
type input "*****"
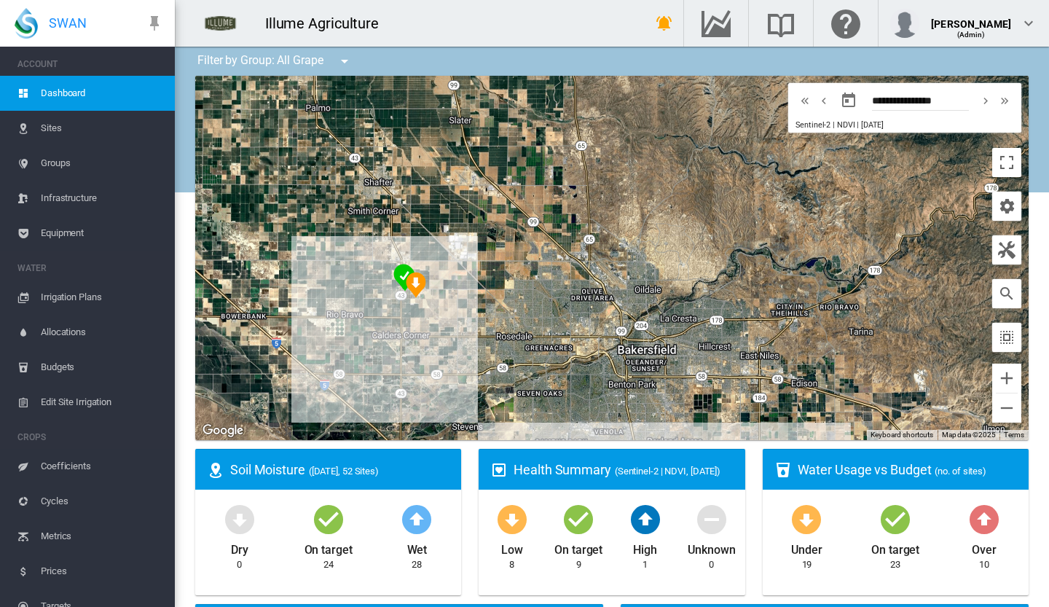
scroll to position [45, 0]
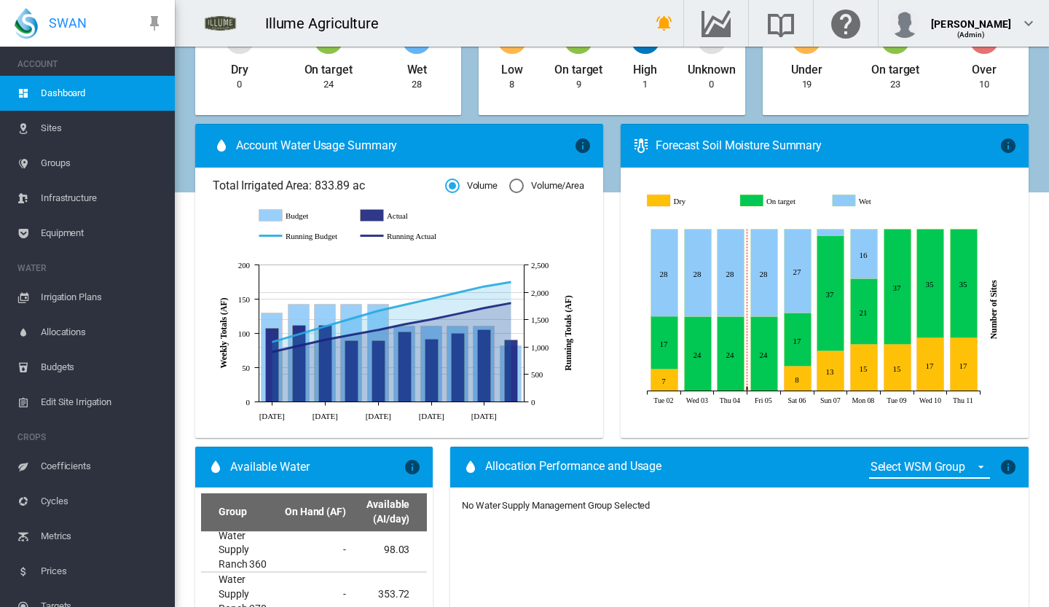
click at [75, 300] on span "Irrigation Plans" at bounding box center [102, 297] width 122 height 35
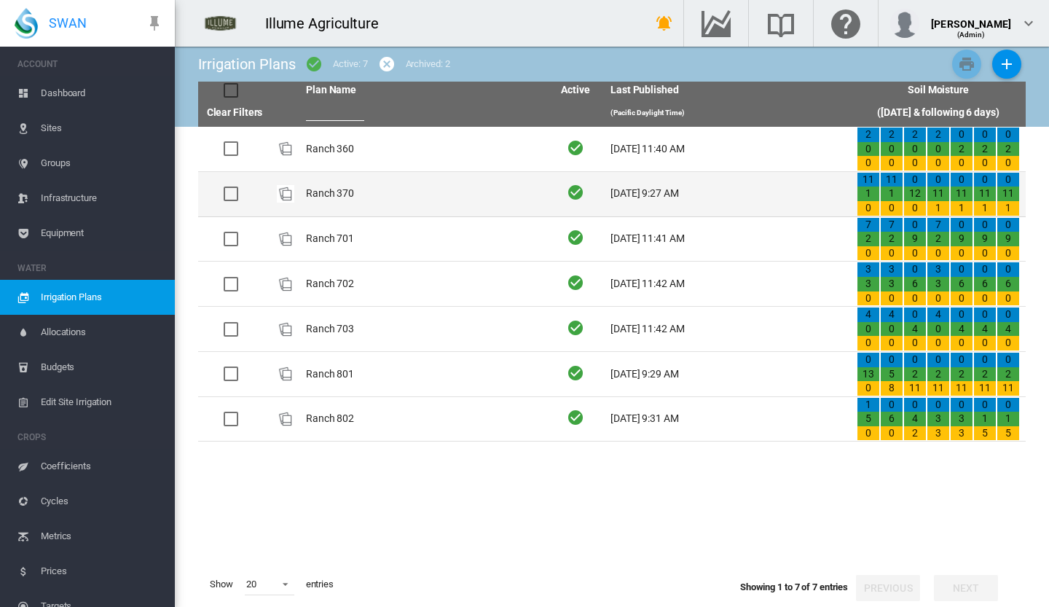
click at [334, 198] on td "Ranch 370" at bounding box center [423, 194] width 246 height 44
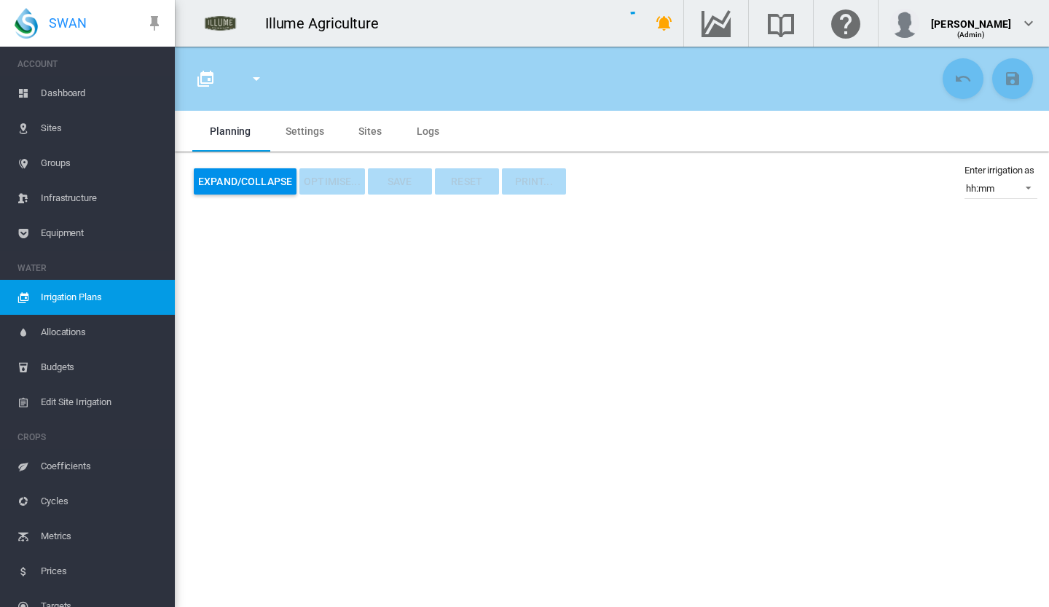
type input "*********"
type input "*"
type input "*****"
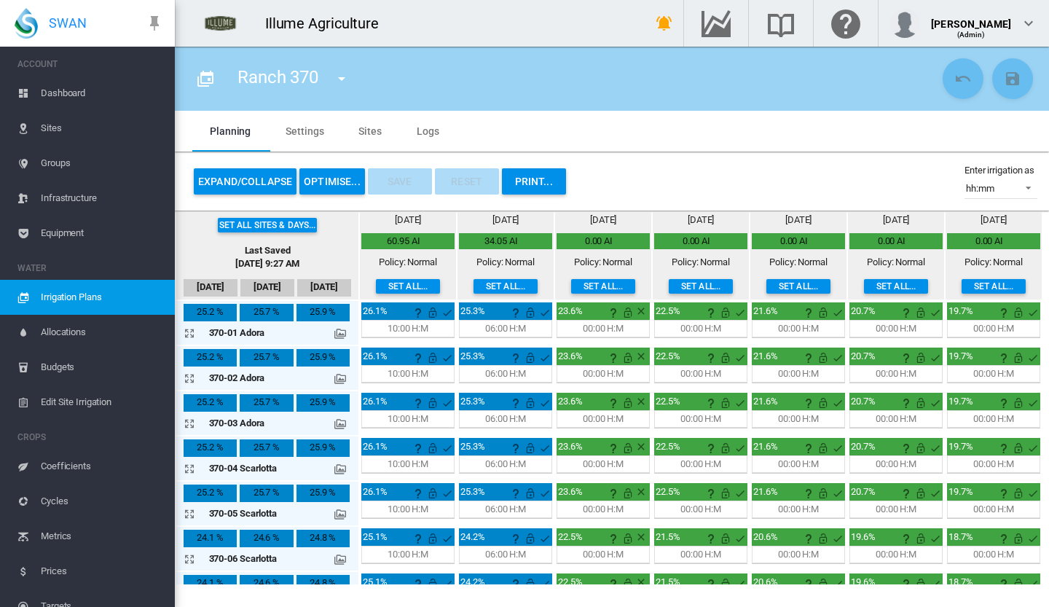
click at [669, 283] on button "Set all..." at bounding box center [701, 286] width 64 height 15
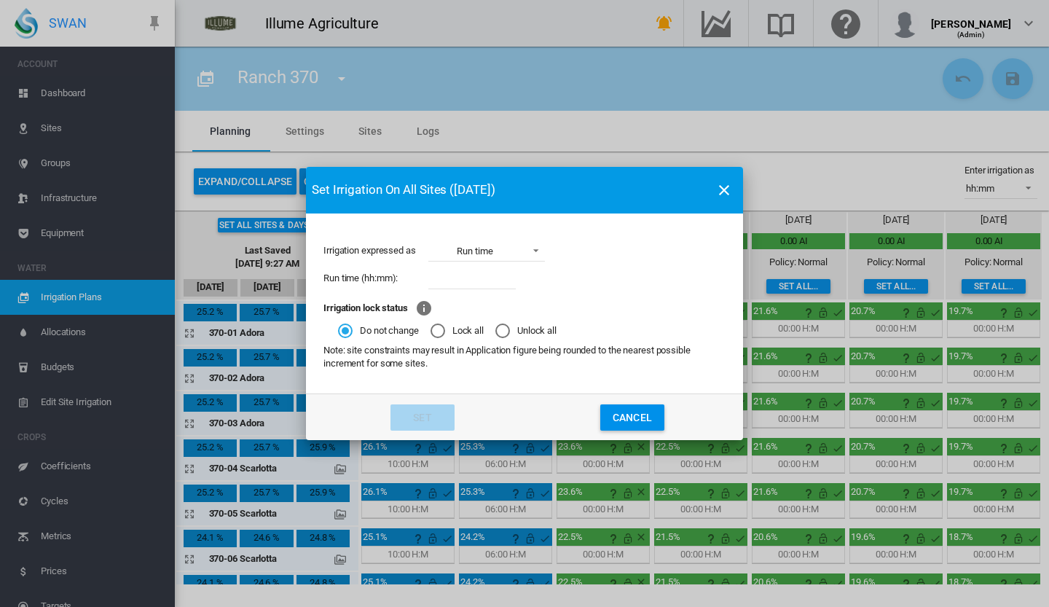
click at [493, 276] on input "Irrigation expressed ..." at bounding box center [471, 278] width 87 height 22
type input "****"
click at [420, 412] on button "Set" at bounding box center [423, 417] width 64 height 26
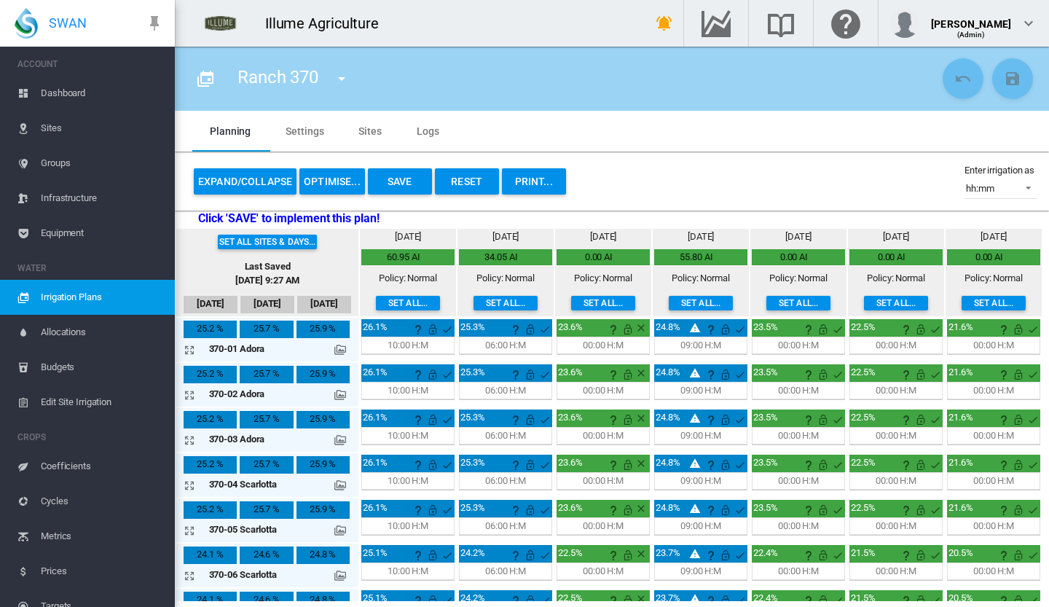
click at [273, 183] on button "Expand/Collapse" at bounding box center [245, 181] width 103 height 26
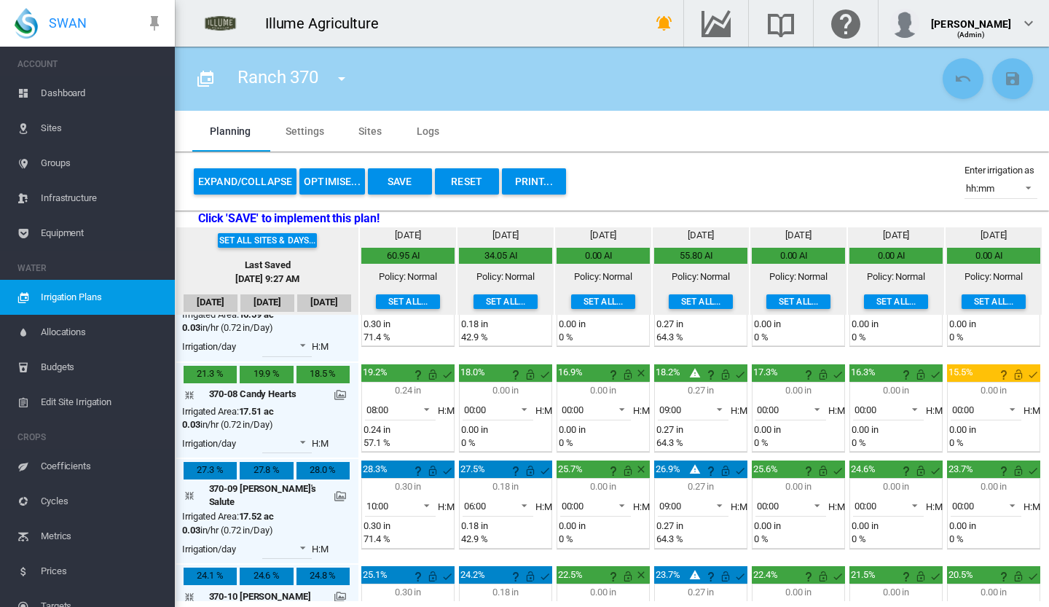
scroll to position [635, 0]
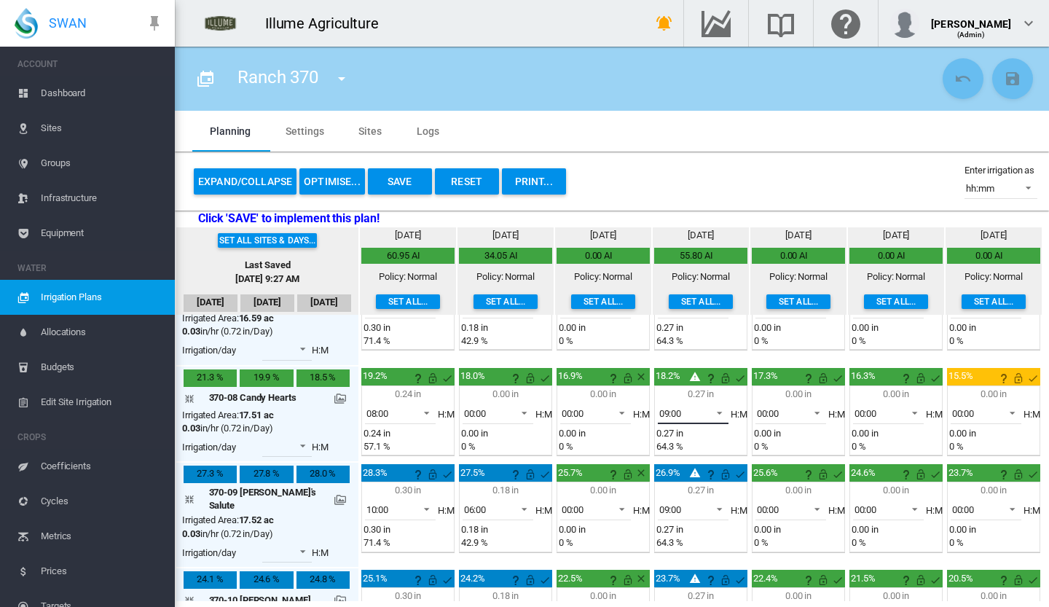
click at [659, 408] on div "09:00" at bounding box center [670, 413] width 23 height 11
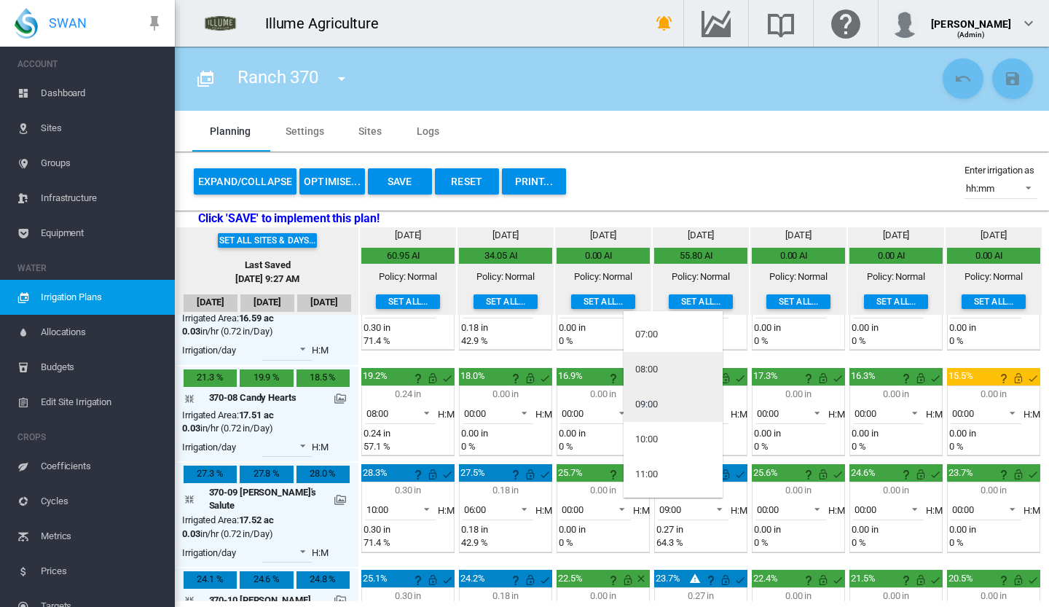
scroll to position [0, 0]
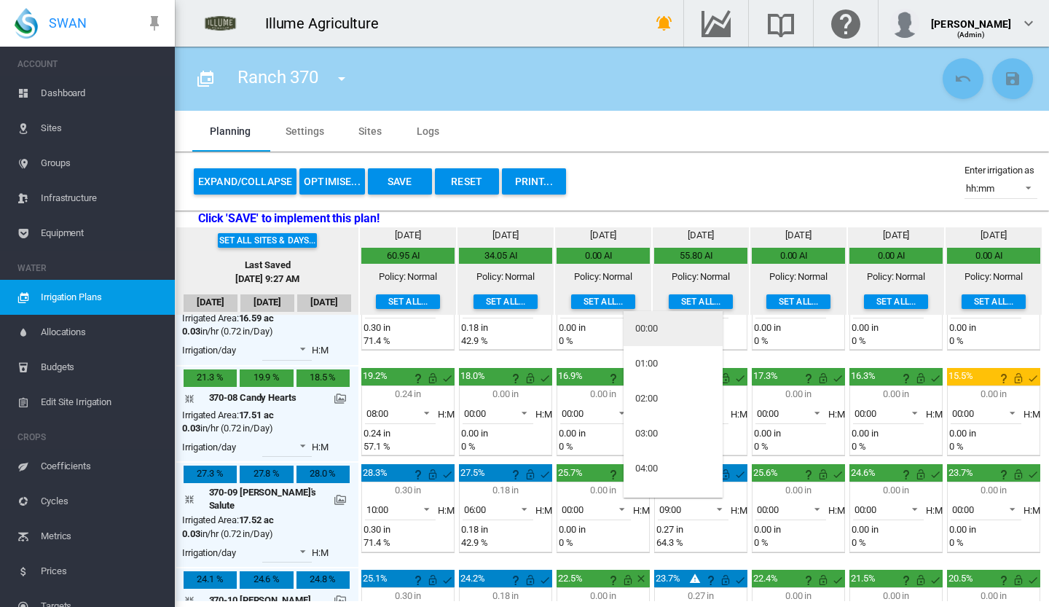
click at [646, 335] on div "00:00" at bounding box center [646, 328] width 23 height 13
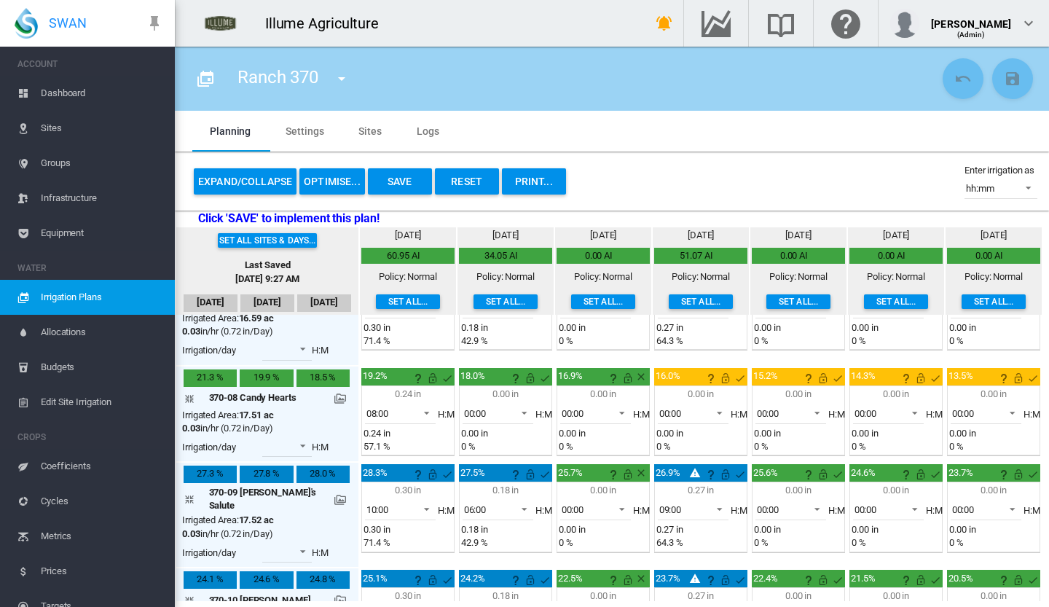
click at [401, 175] on button "Save" at bounding box center [400, 181] width 64 height 26
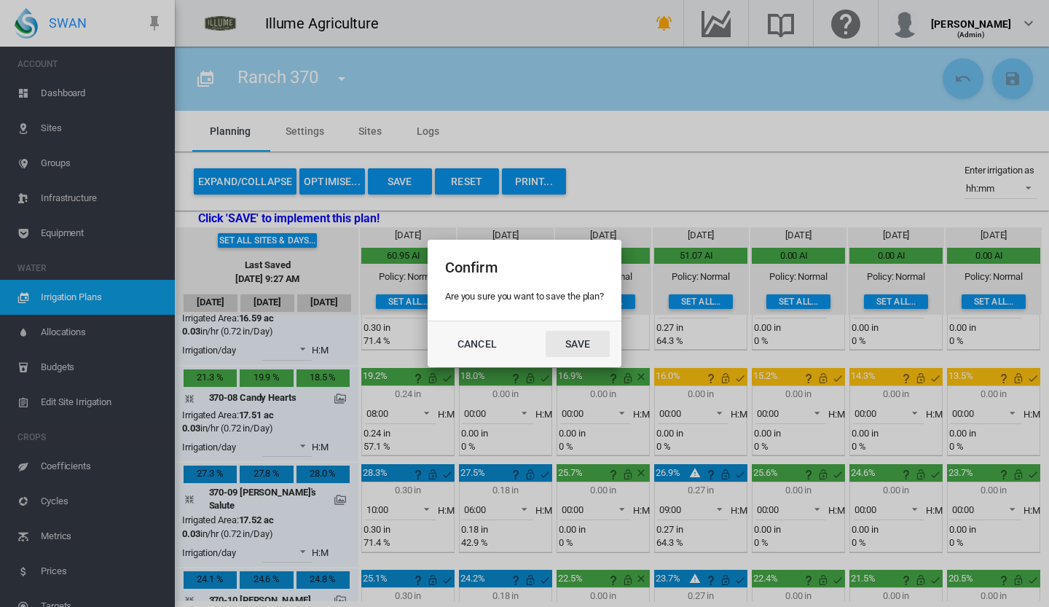
click at [571, 341] on button "Save" at bounding box center [578, 344] width 64 height 26
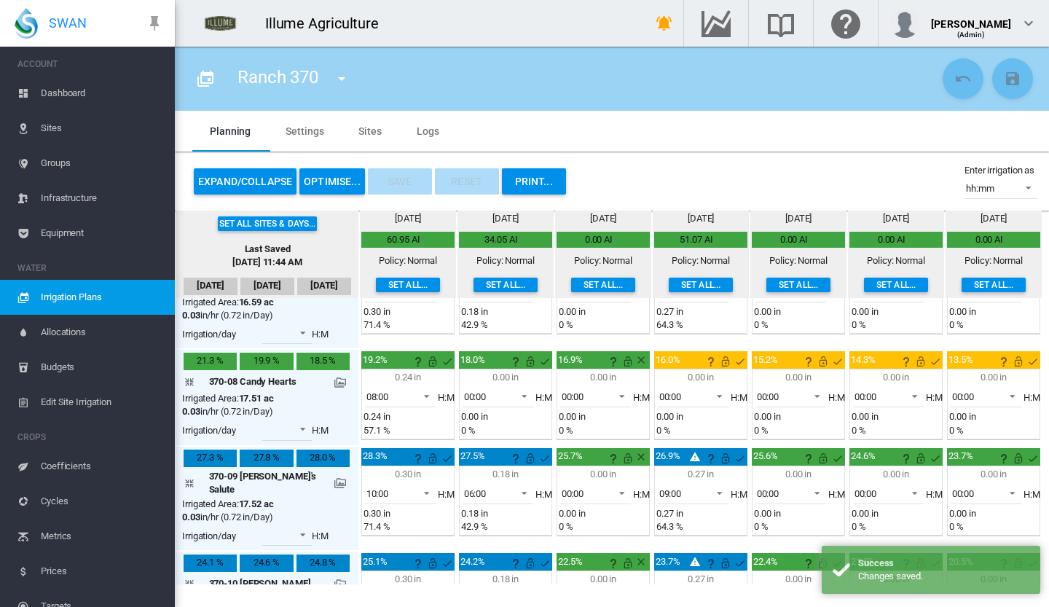
click at [342, 81] on md-icon "icon-menu-down" at bounding box center [341, 78] width 17 height 17
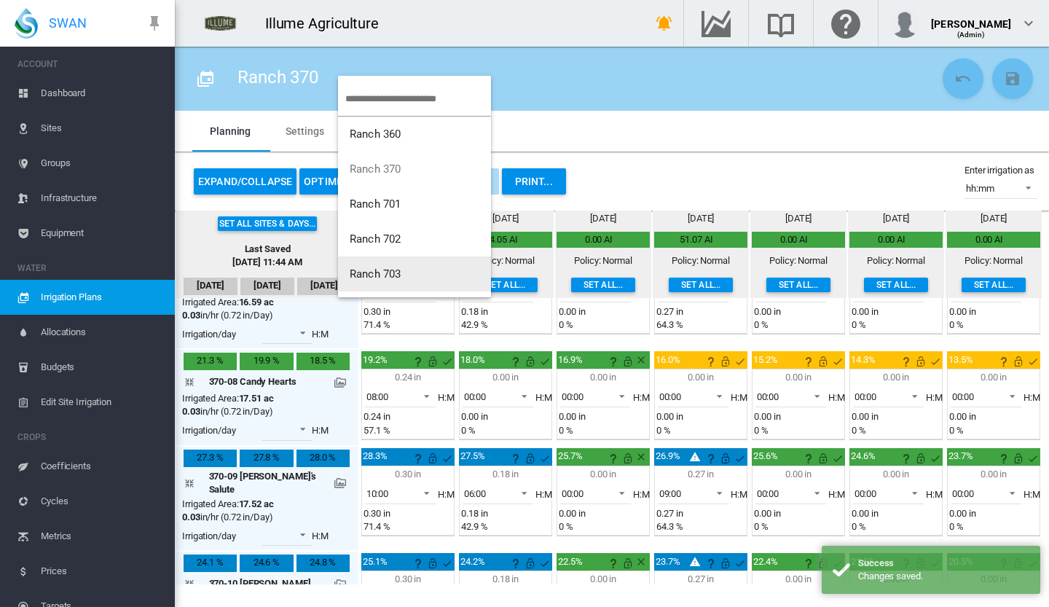
scroll to position [70, 0]
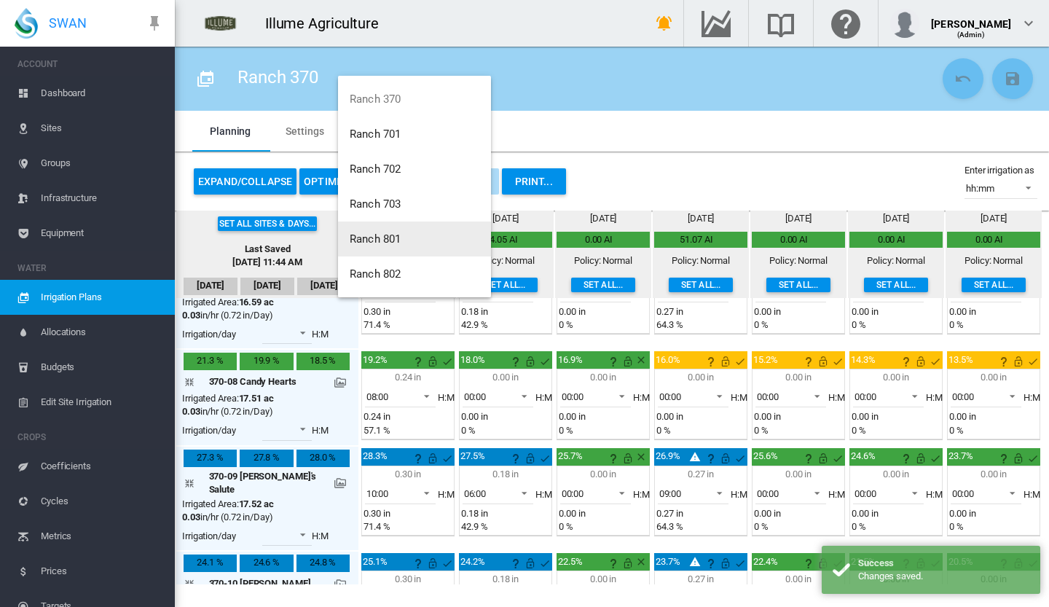
click at [388, 242] on span "Ranch 801" at bounding box center [375, 238] width 51 height 13
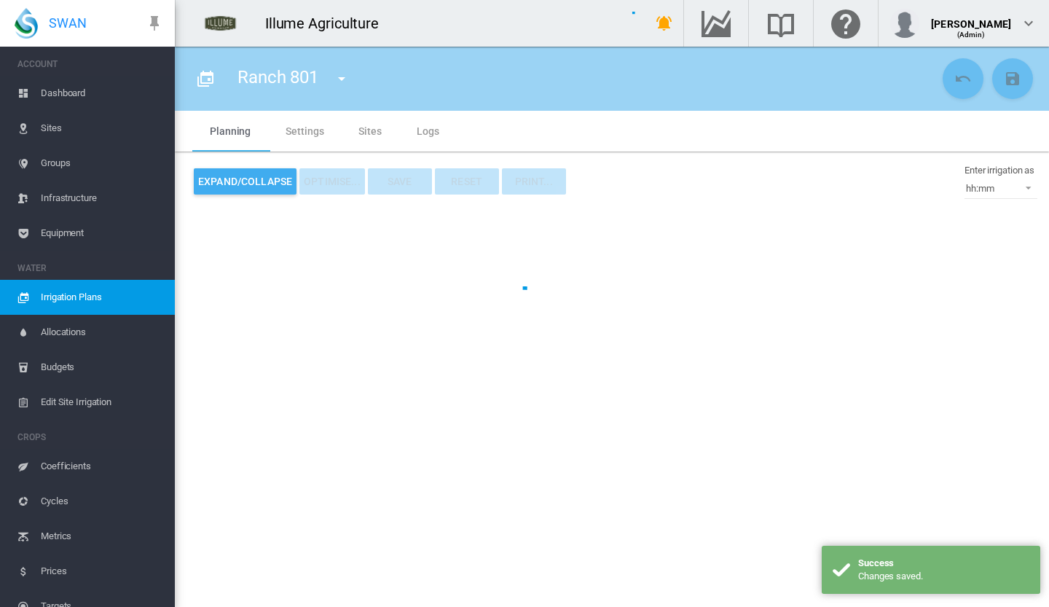
type input "*********"
type input "*"
type input "******"
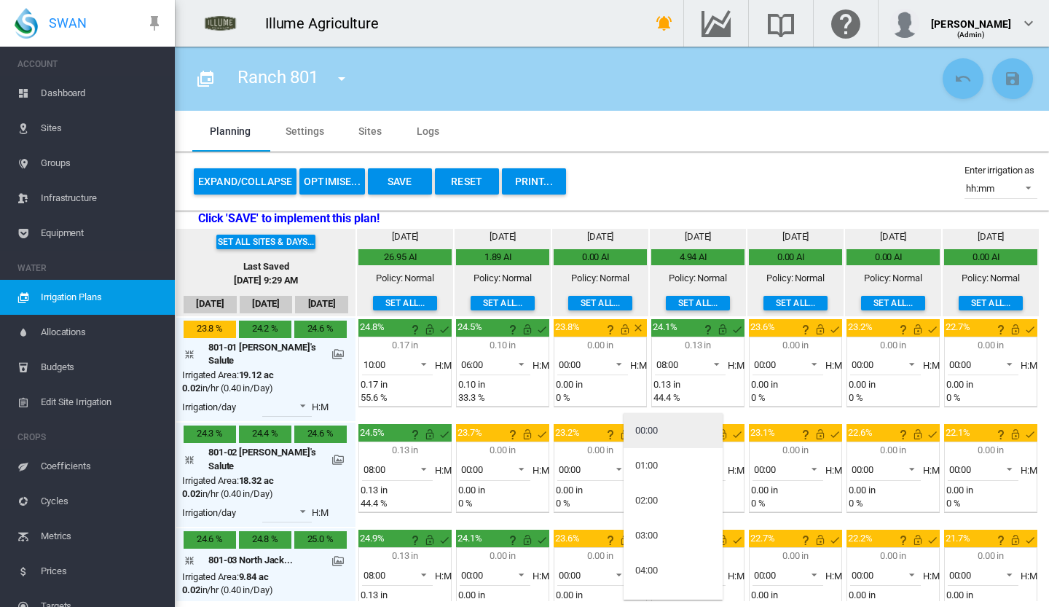
scroll to position [127, 0]
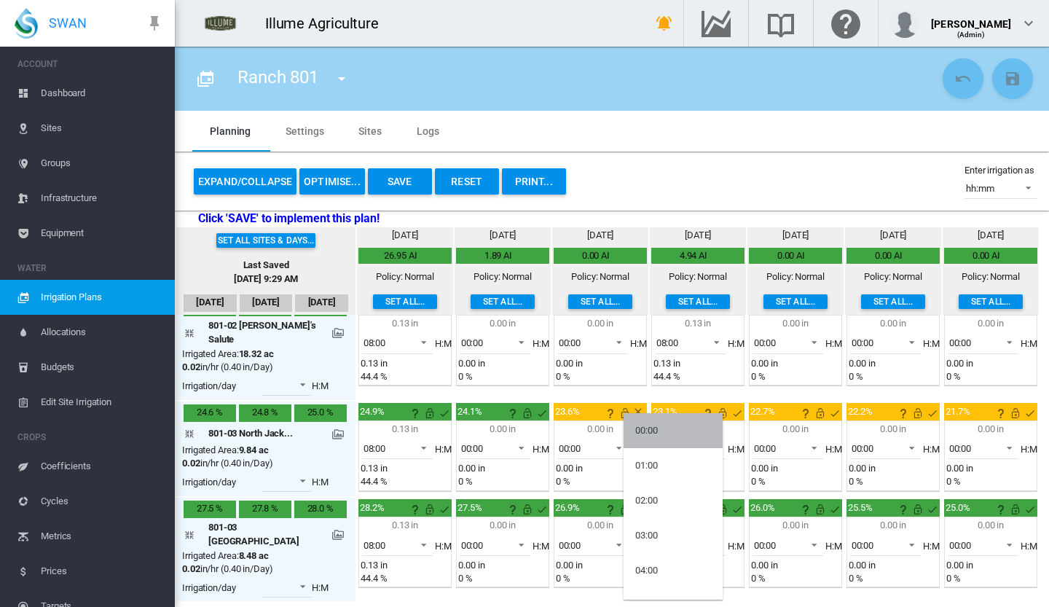
click at [689, 432] on md-option "00:00" at bounding box center [673, 430] width 99 height 35
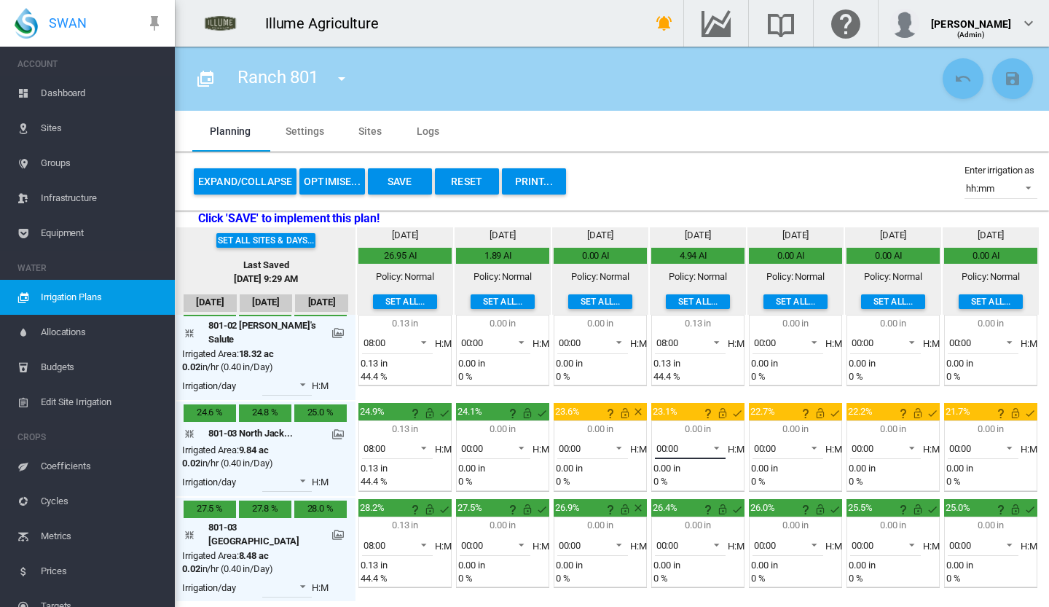
click at [670, 442] on span "00:00" at bounding box center [679, 448] width 45 height 13
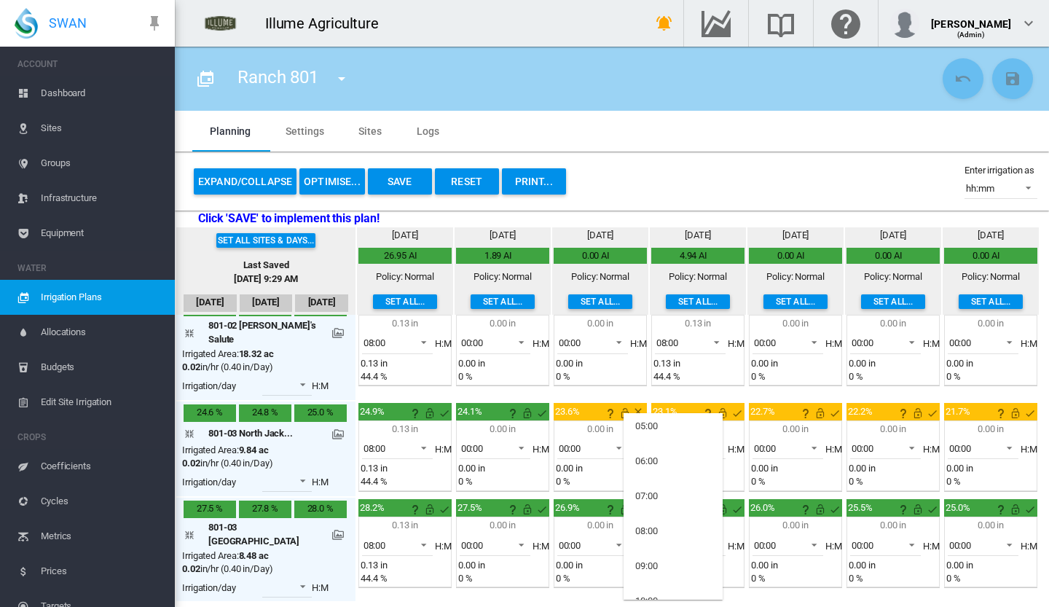
scroll to position [180, 0]
click at [666, 536] on md-option "08:00" at bounding box center [673, 530] width 99 height 35
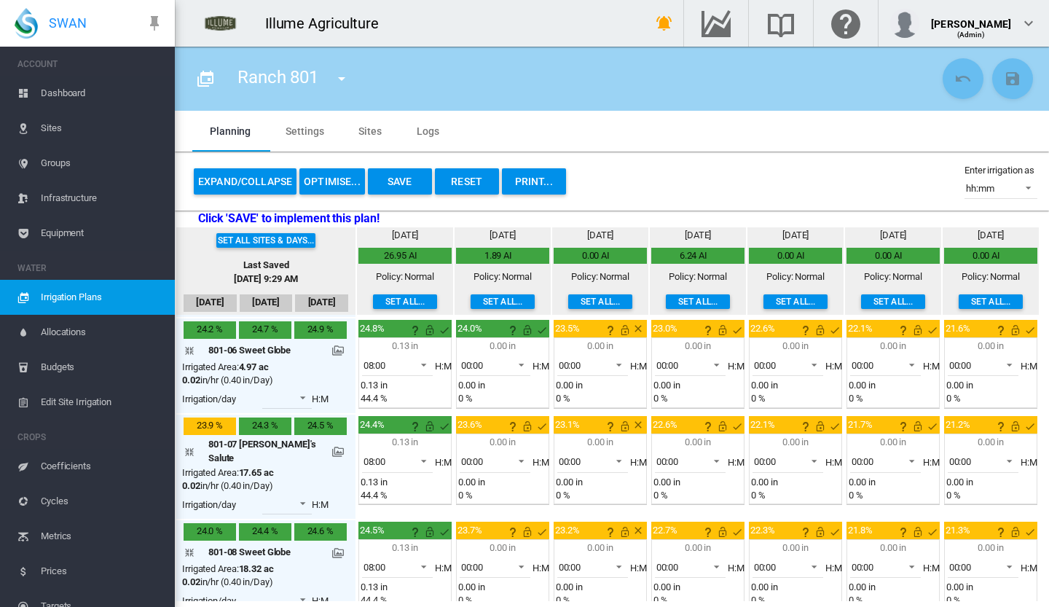
scroll to position [606, 0]
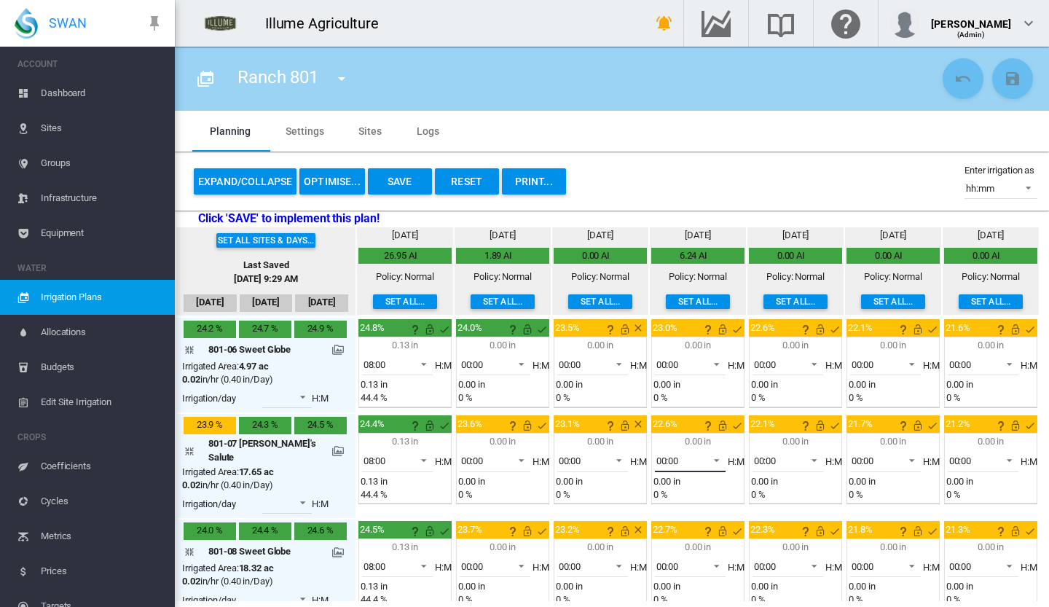
click at [655, 450] on md-select-value "00:00" at bounding box center [690, 461] width 71 height 22
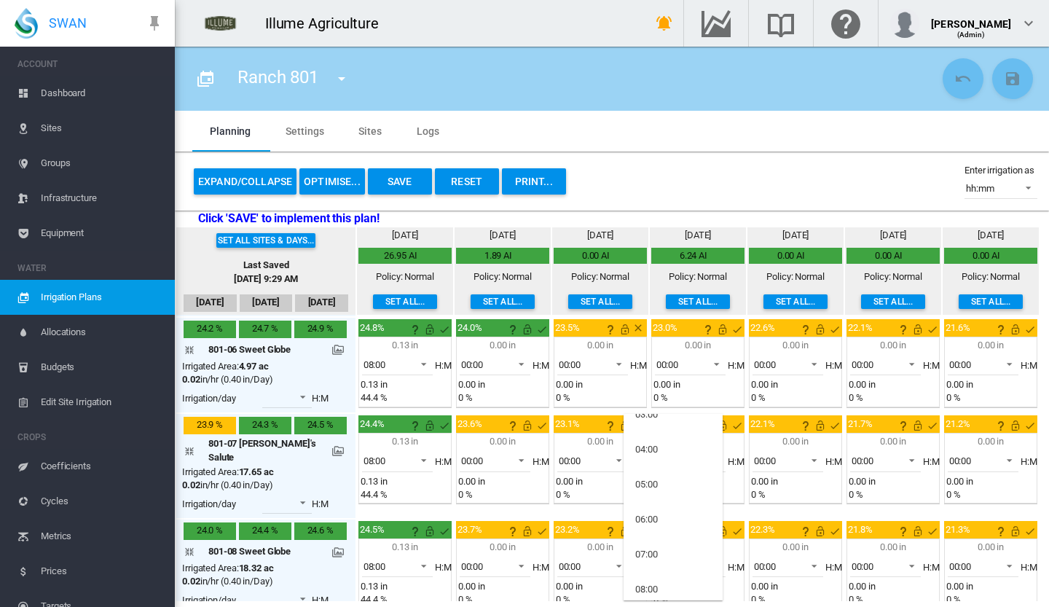
scroll to position [122, 0]
click at [665, 572] on md-option "08:00" at bounding box center [673, 588] width 99 height 35
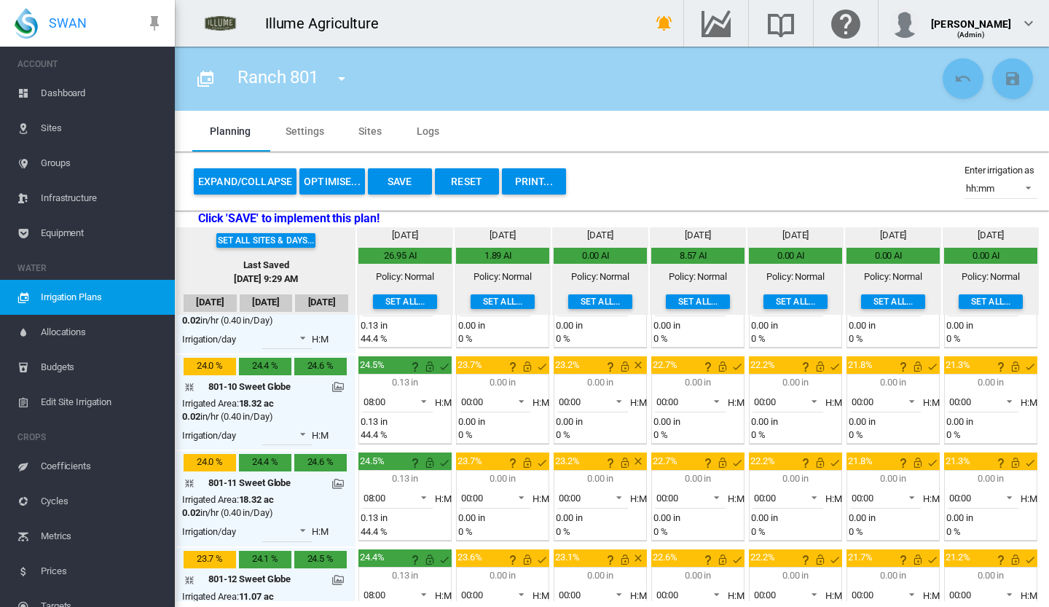
scroll to position [971, 0]
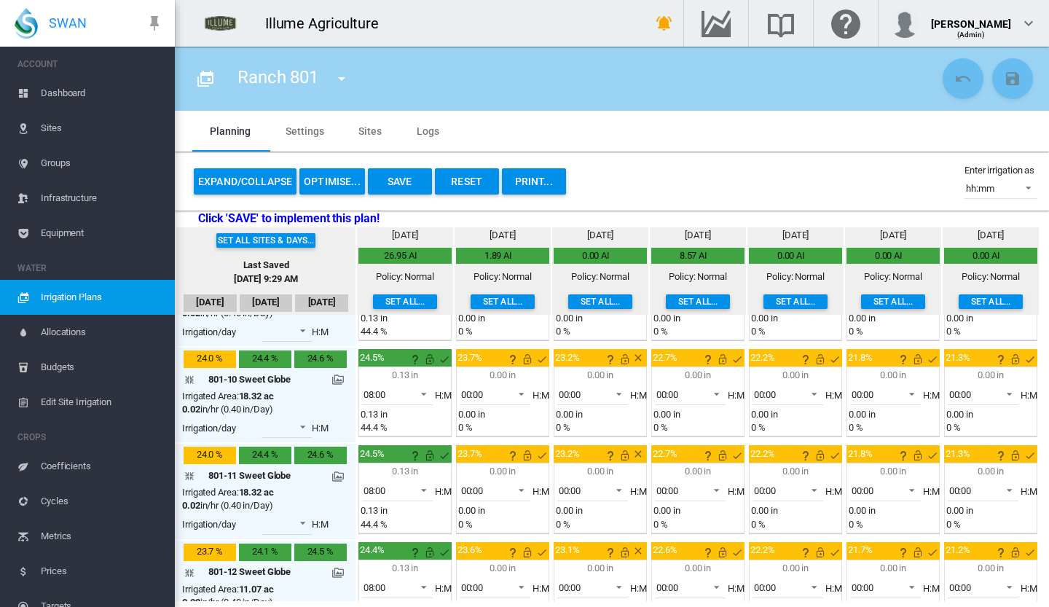
click at [401, 178] on button "Save" at bounding box center [400, 181] width 64 height 26
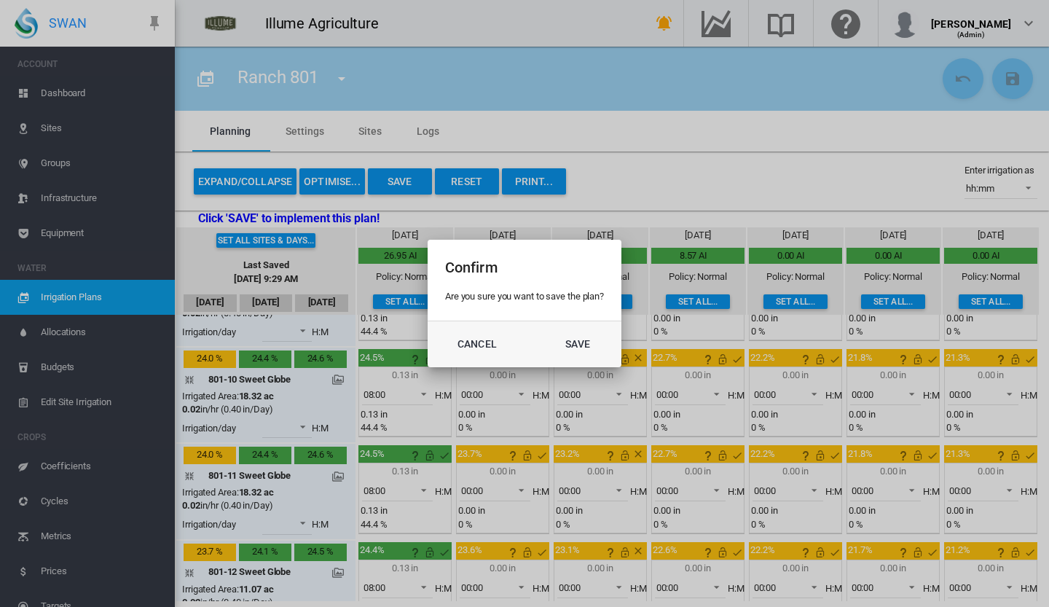
click at [579, 328] on md-dialog-actions "Cancel Save" at bounding box center [525, 344] width 194 height 47
click at [581, 337] on button "Save" at bounding box center [578, 344] width 64 height 26
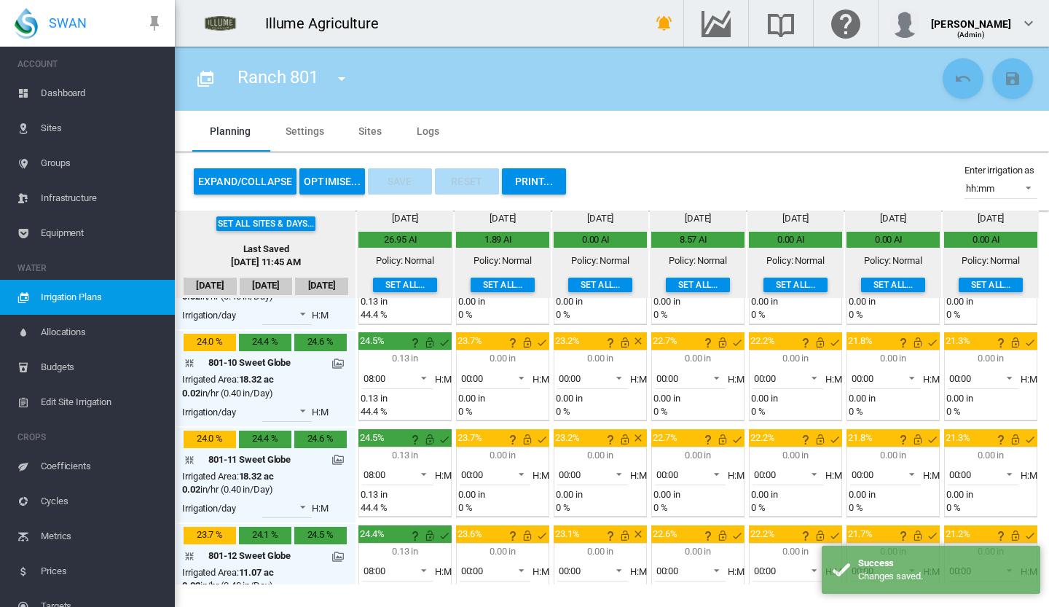
click at [335, 68] on button "button" at bounding box center [341, 78] width 29 height 29
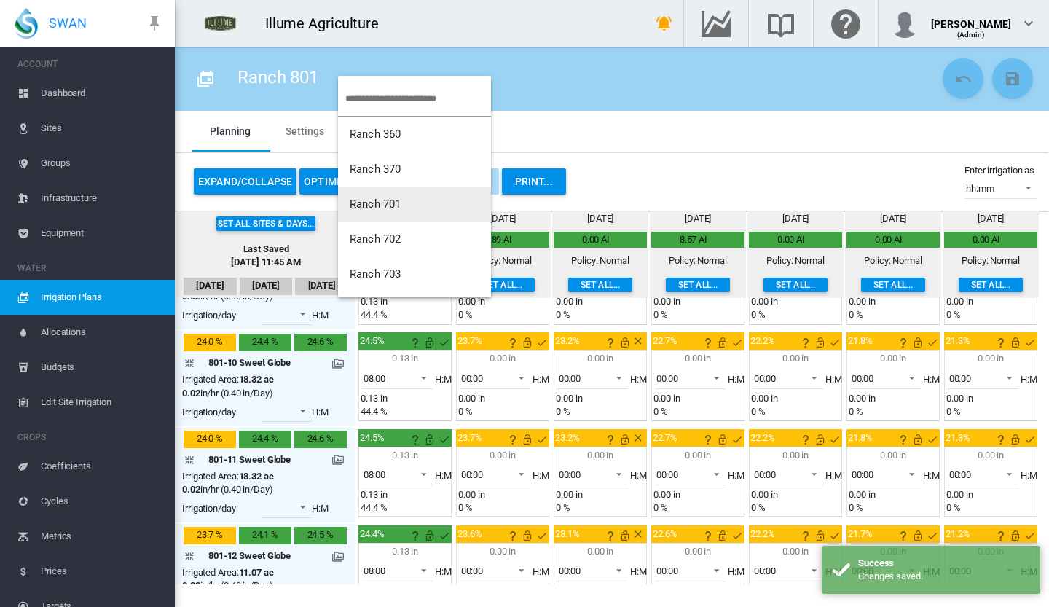
scroll to position [70, 0]
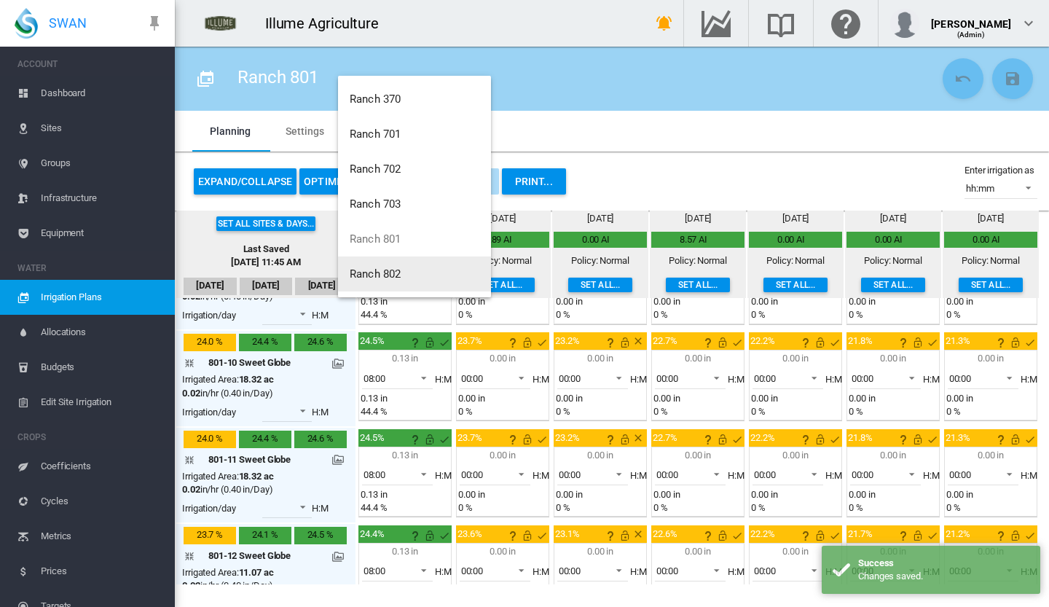
click at [396, 275] on span "Ranch 802" at bounding box center [375, 273] width 51 height 13
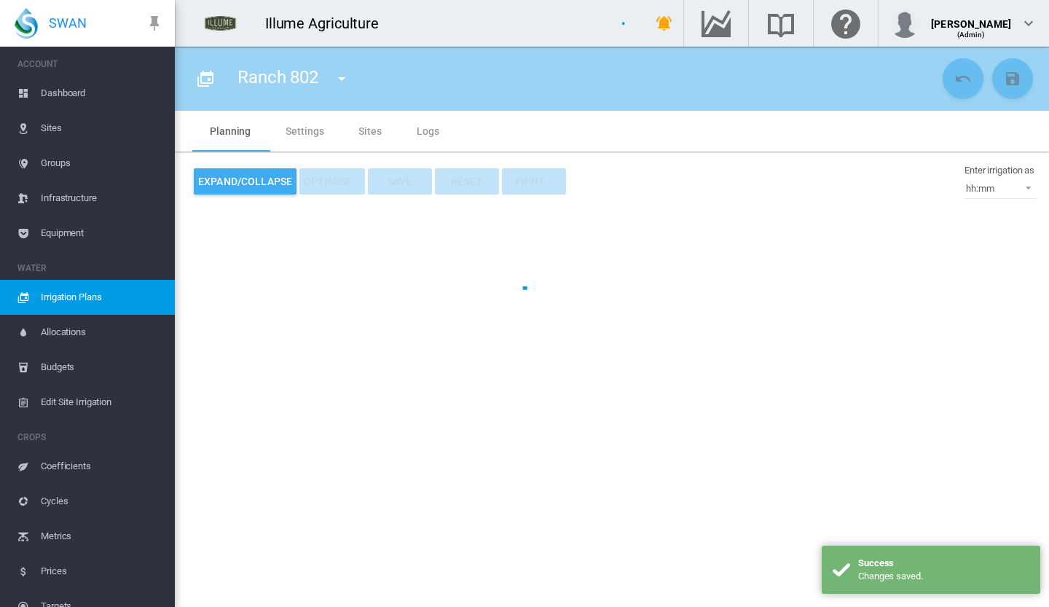
type input "*********"
type input "*"
type input "**"
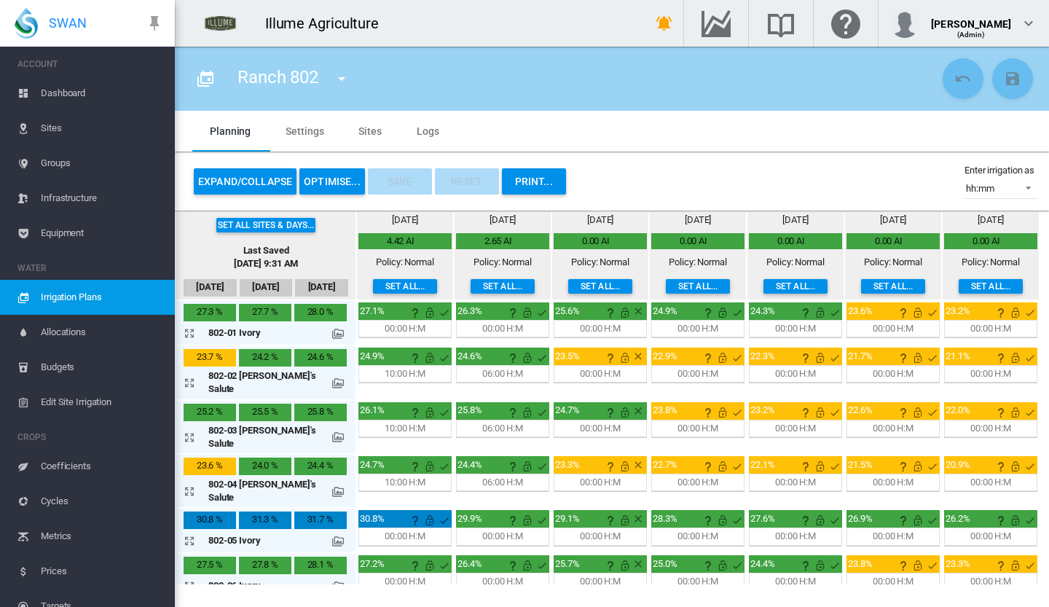
click at [249, 175] on button "Expand/Collapse" at bounding box center [245, 181] width 103 height 26
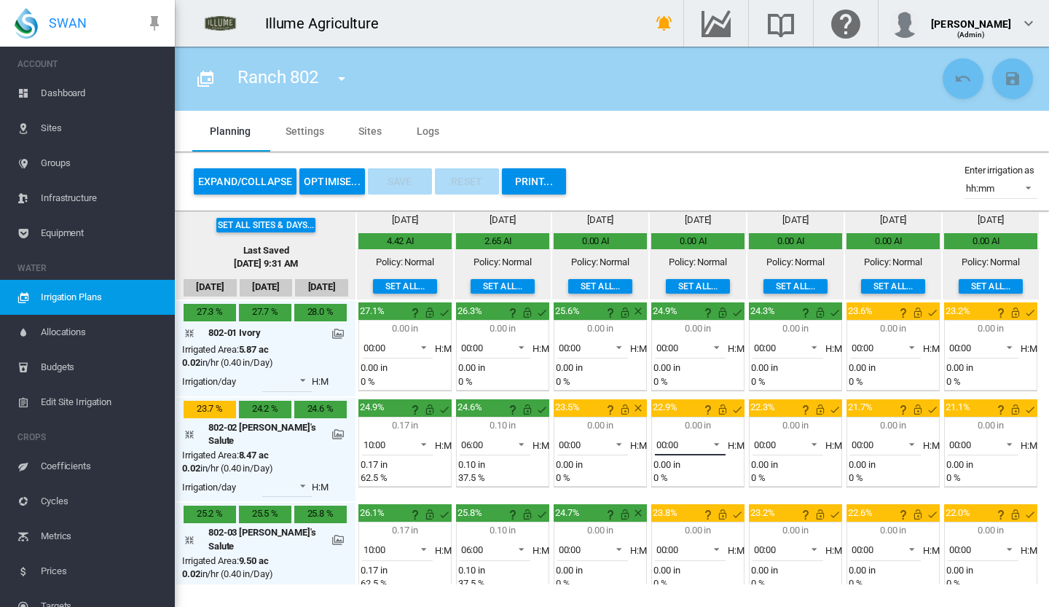
click at [657, 443] on div "00:00" at bounding box center [668, 444] width 23 height 11
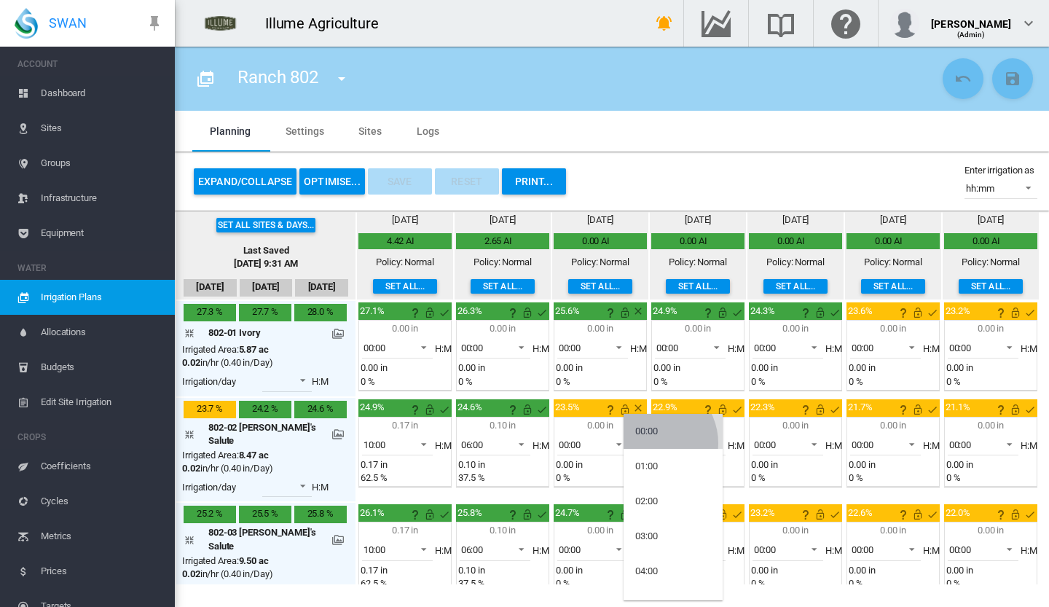
click at [651, 443] on md-option "00:00" at bounding box center [673, 431] width 99 height 35
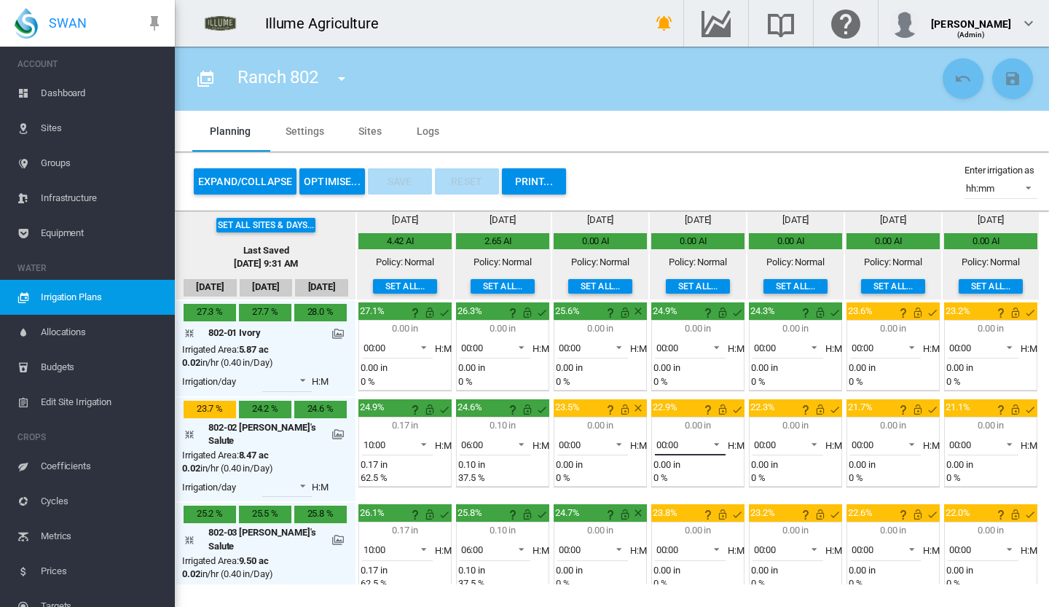
click at [655, 453] on md-select-value "00:00" at bounding box center [690, 445] width 71 height 22
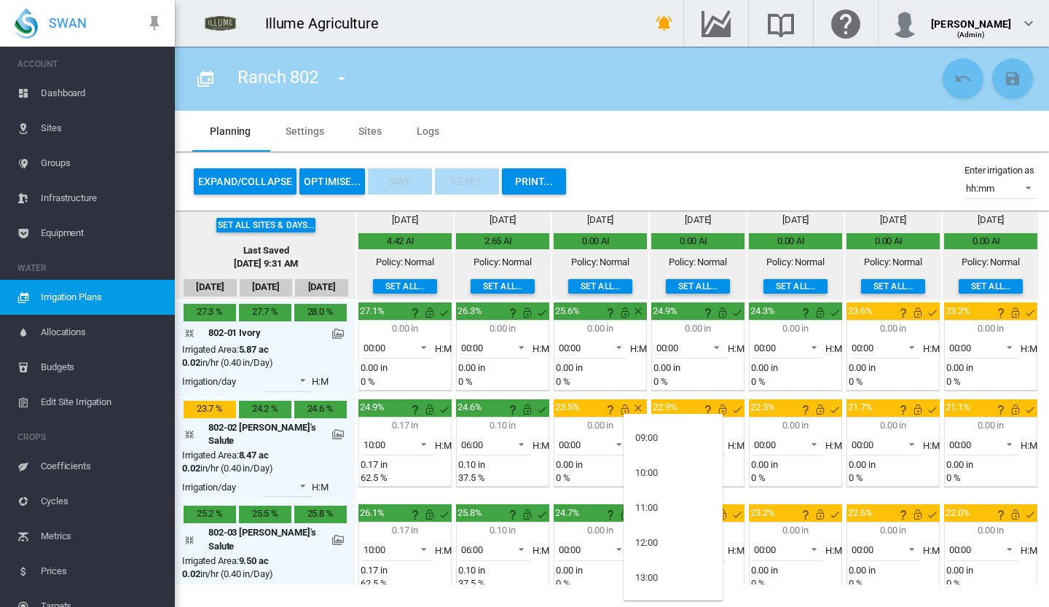
scroll to position [275, 0]
click at [643, 442] on div "08:00" at bounding box center [646, 436] width 23 height 13
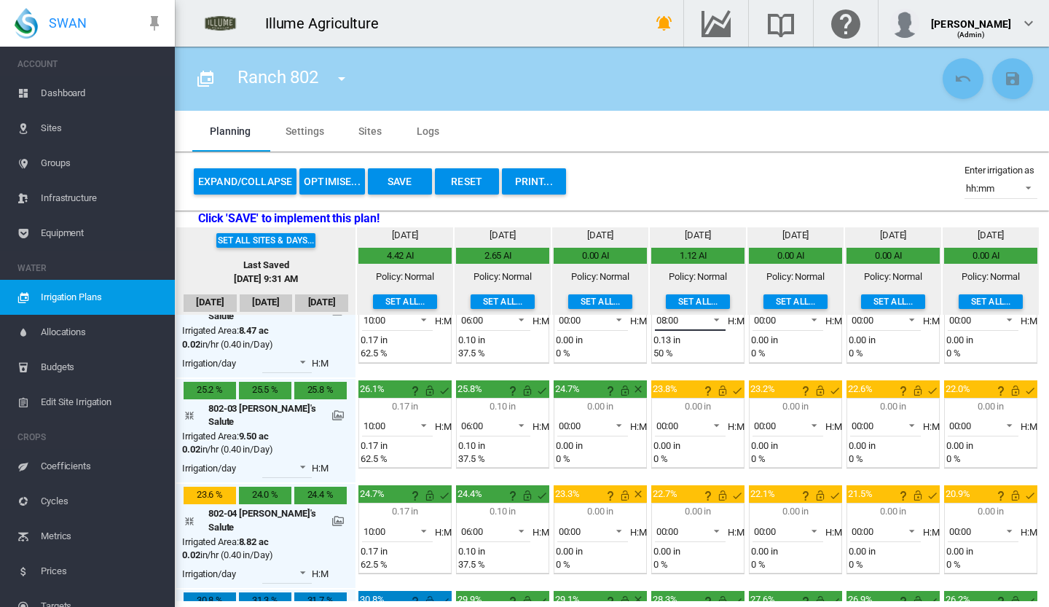
scroll to position [141, 0]
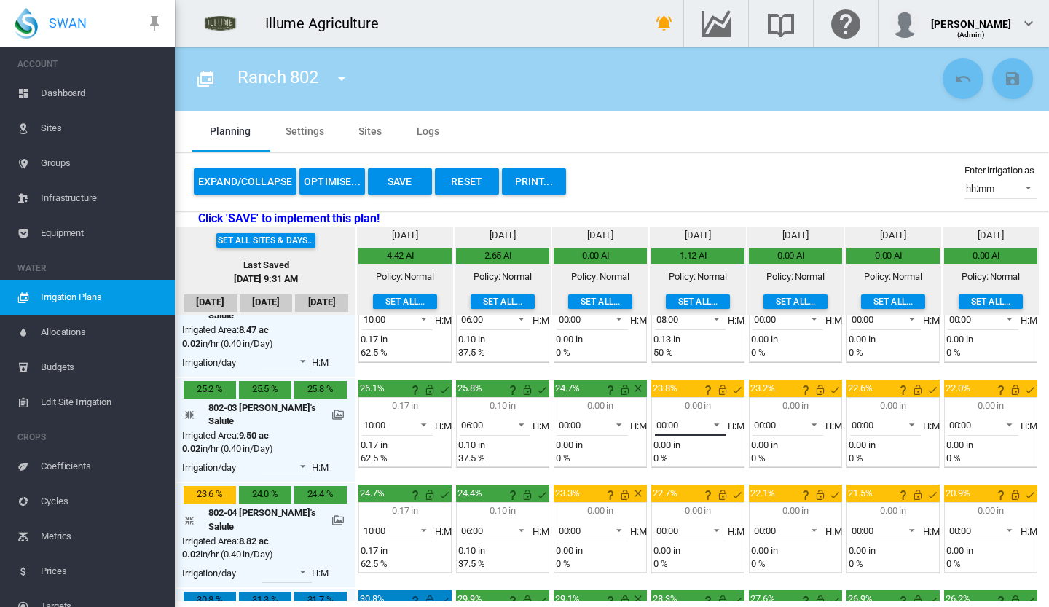
click at [671, 419] on span "00:00" at bounding box center [679, 425] width 45 height 13
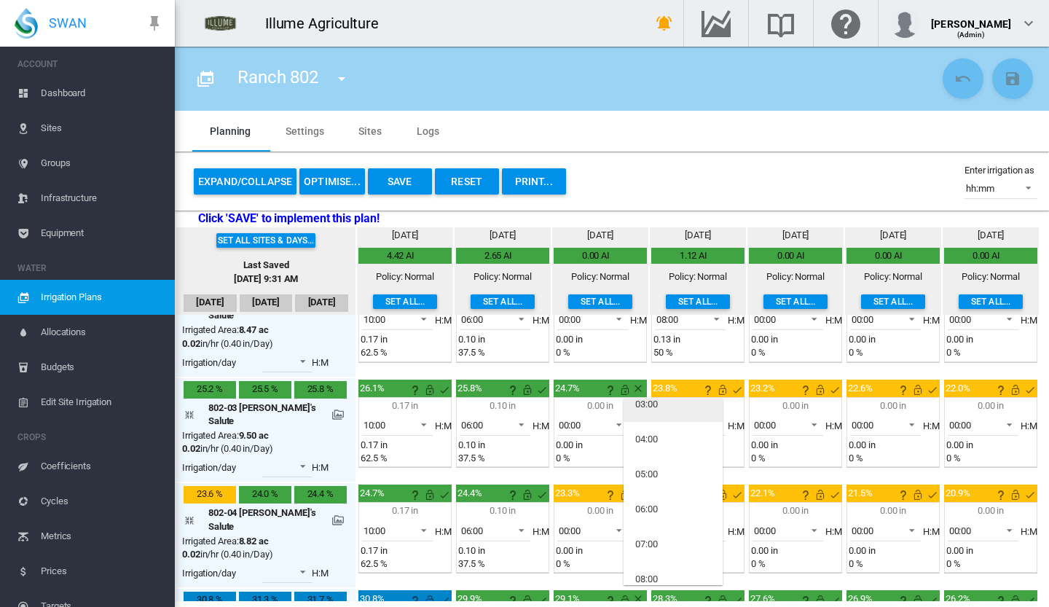
scroll to position [128, 0]
click at [649, 565] on div "08:00" at bounding box center [646, 568] width 23 height 13
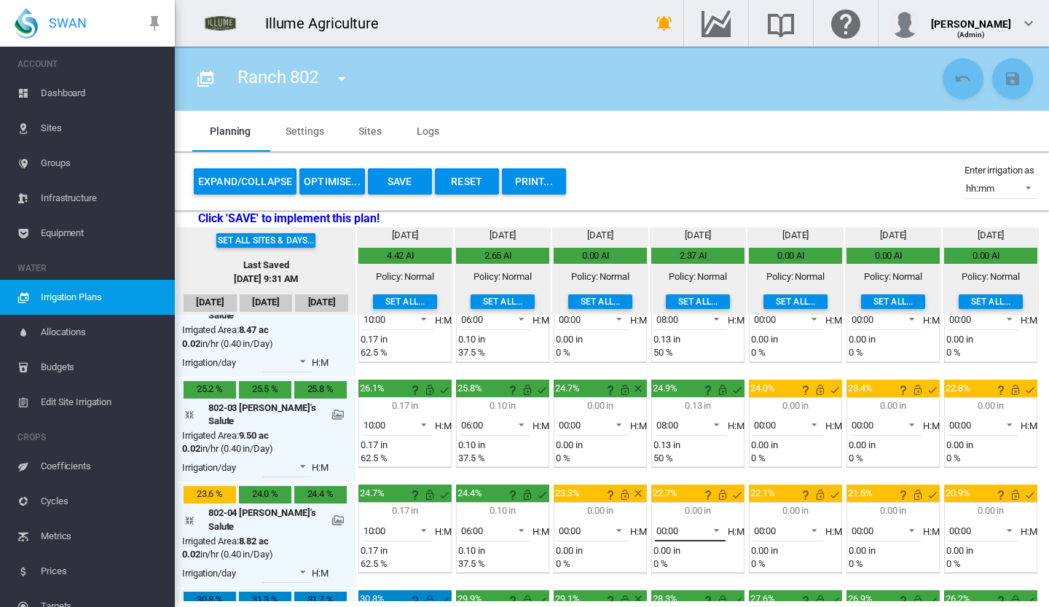
click at [663, 525] on span "00:00" at bounding box center [679, 531] width 45 height 13
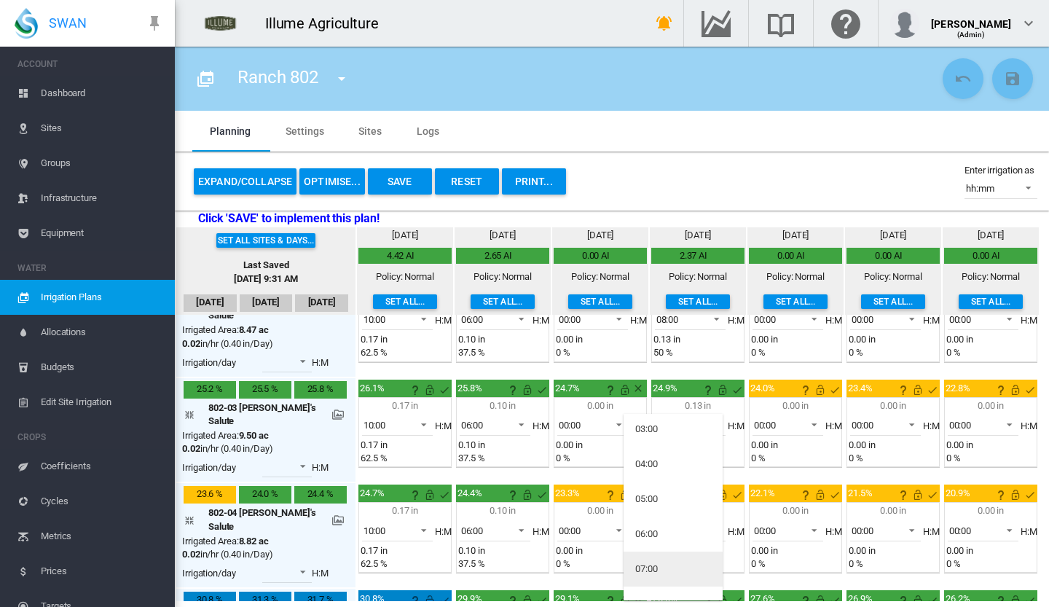
scroll to position [195, 0]
click at [649, 517] on div "08:00" at bounding box center [646, 515] width 23 height 13
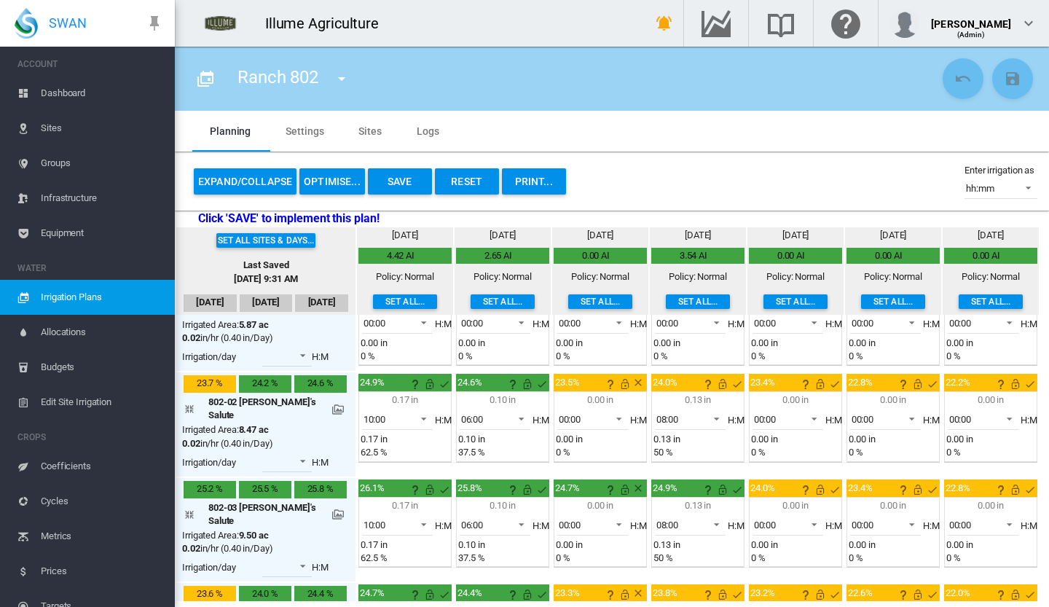
scroll to position [0, 0]
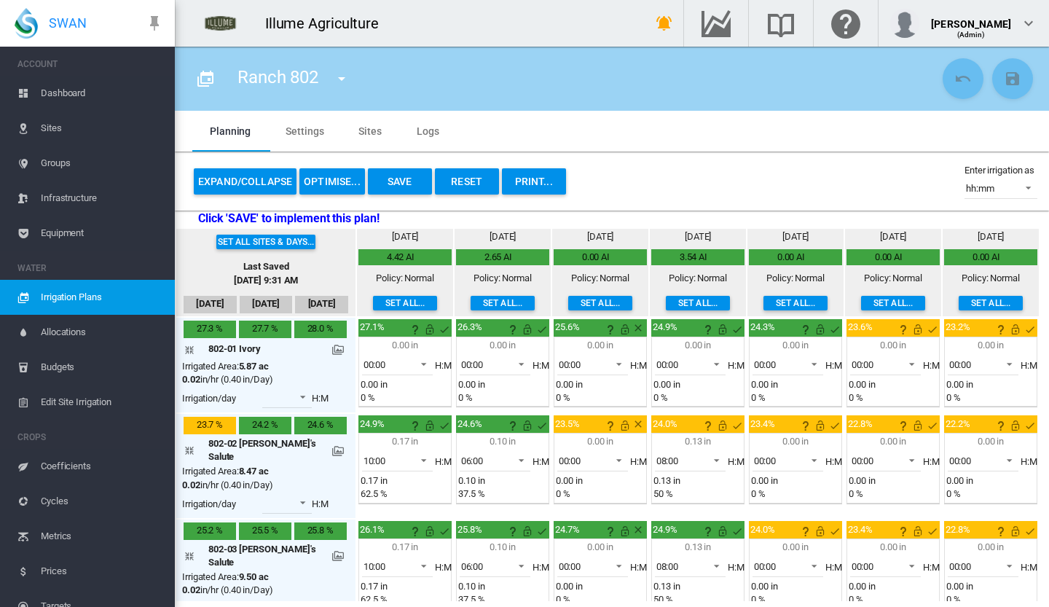
click at [410, 182] on button "Save" at bounding box center [400, 181] width 64 height 26
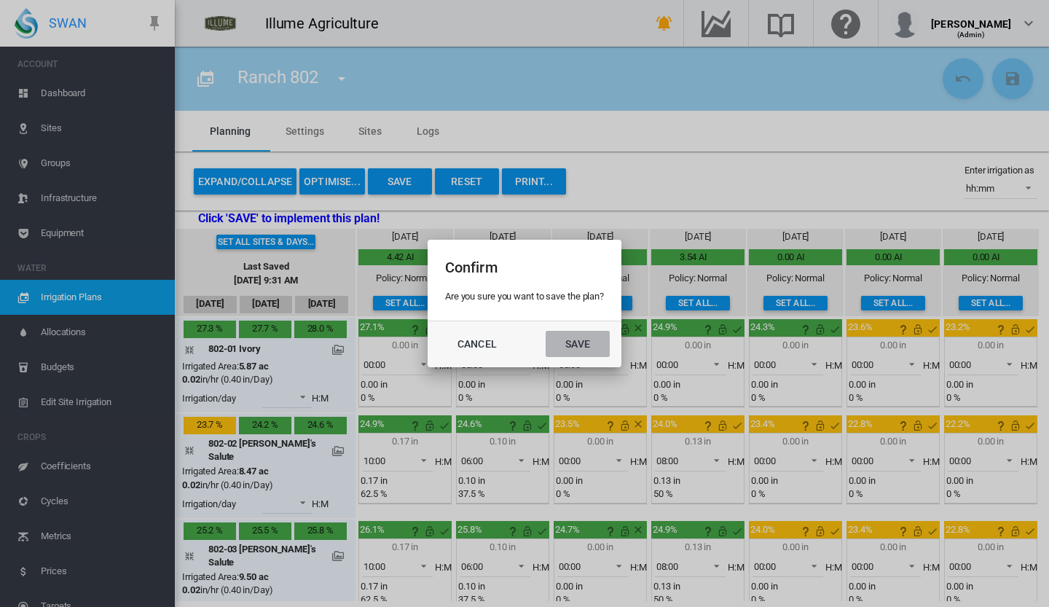
click at [586, 337] on button "Save" at bounding box center [578, 344] width 64 height 26
